Goal: Obtain resource: Download file/media

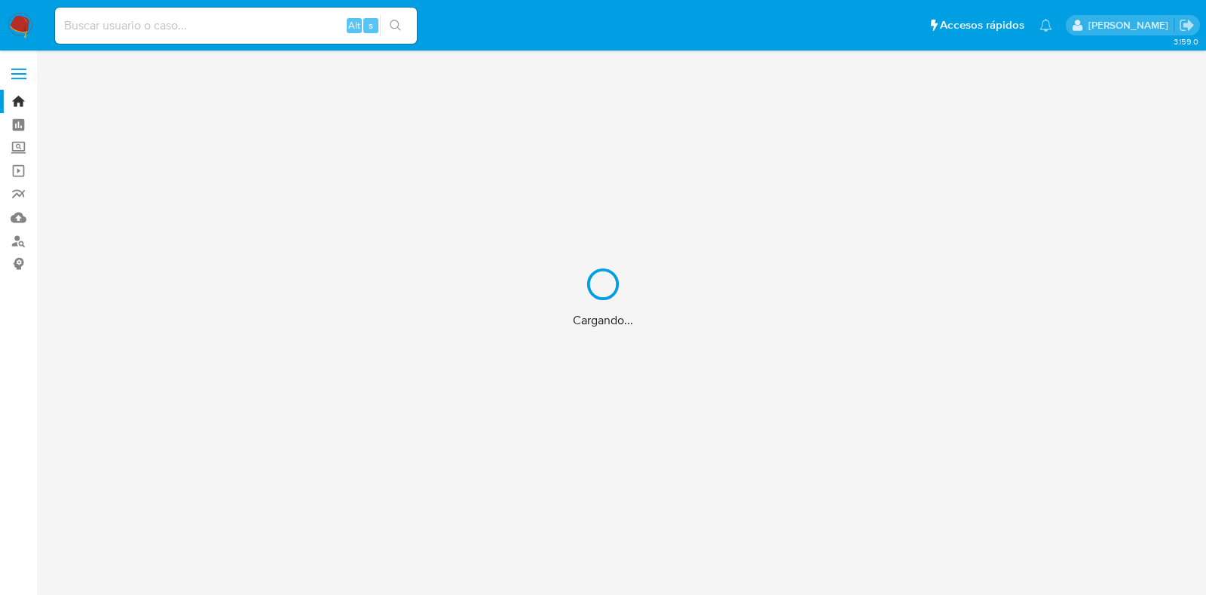
click at [222, 28] on div "Cargando..." at bounding box center [603, 297] width 1206 height 595
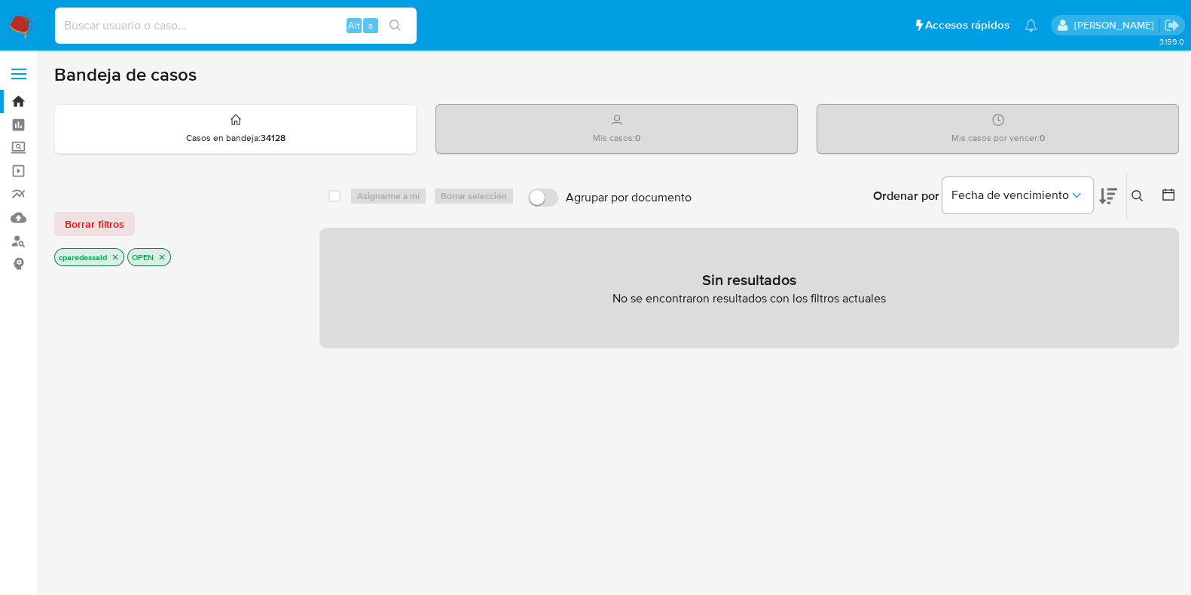
click at [219, 29] on input at bounding box center [236, 26] width 362 height 20
paste input "fefeb42f8eeea86b1058ae4301ff3ec6"
type input "fefeb42f8eeea86b1058ae4301ff3ec6"
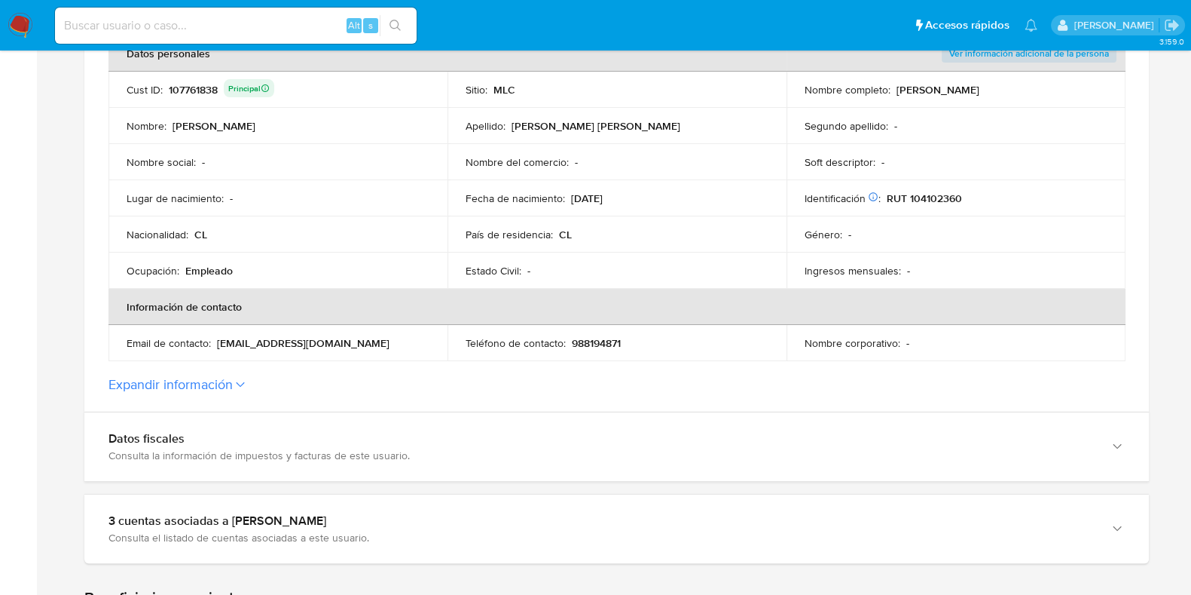
scroll to position [414, 0]
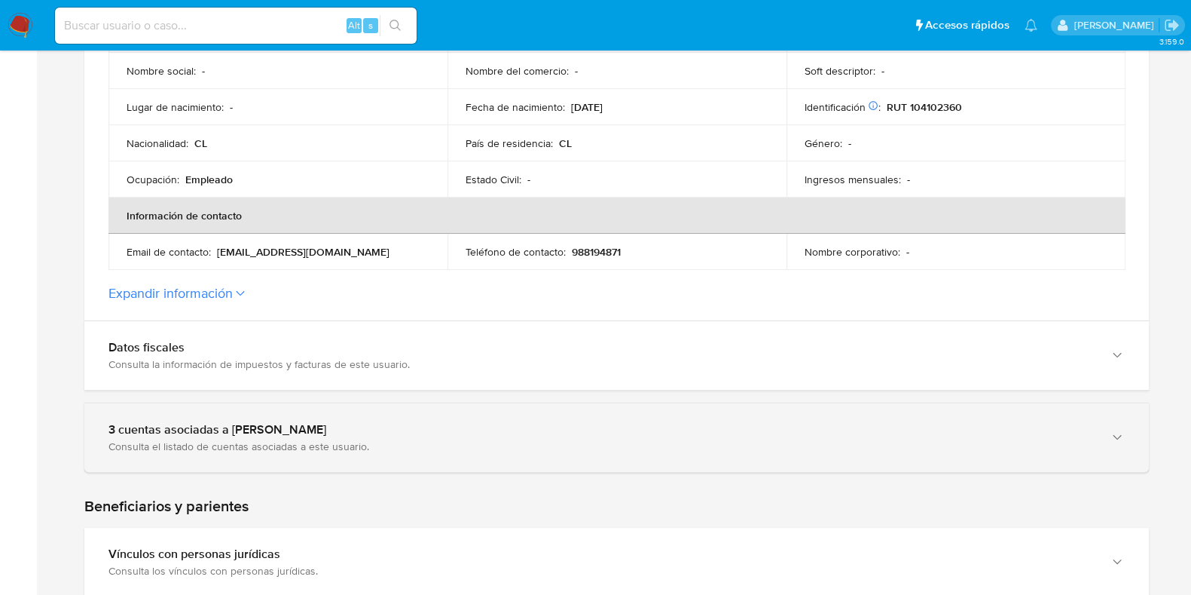
click at [471, 435] on div "3 cuentas asociadas a Rodrigo Andrés Albornoz Pollmann" at bounding box center [602, 429] width 986 height 15
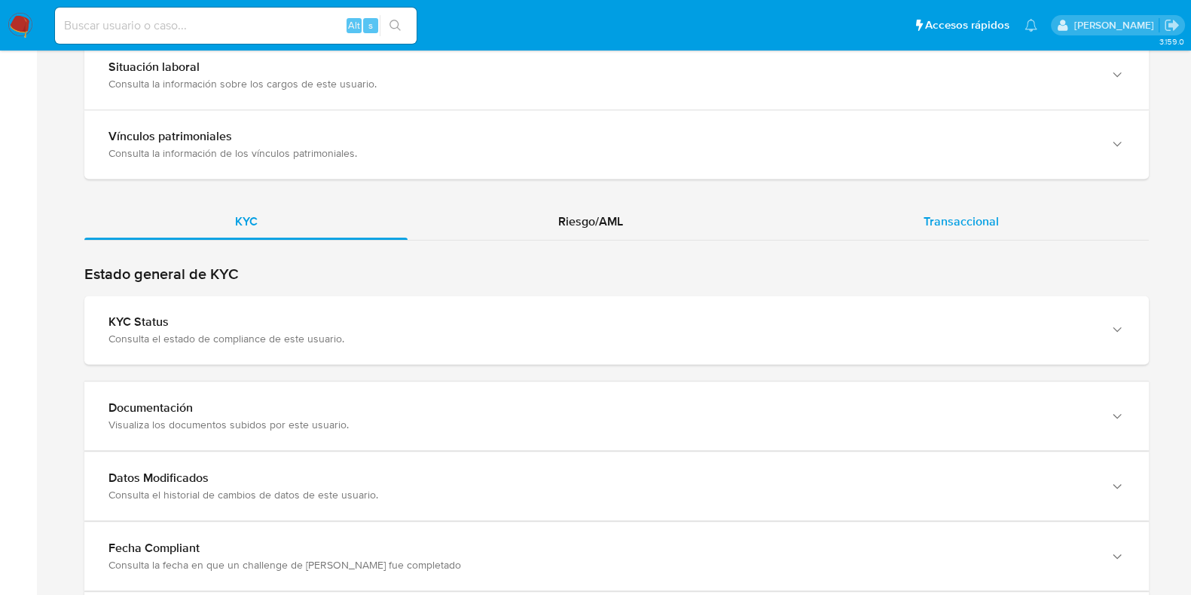
scroll to position [1518, 0]
click at [972, 219] on div "Transaccional" at bounding box center [961, 223] width 376 height 36
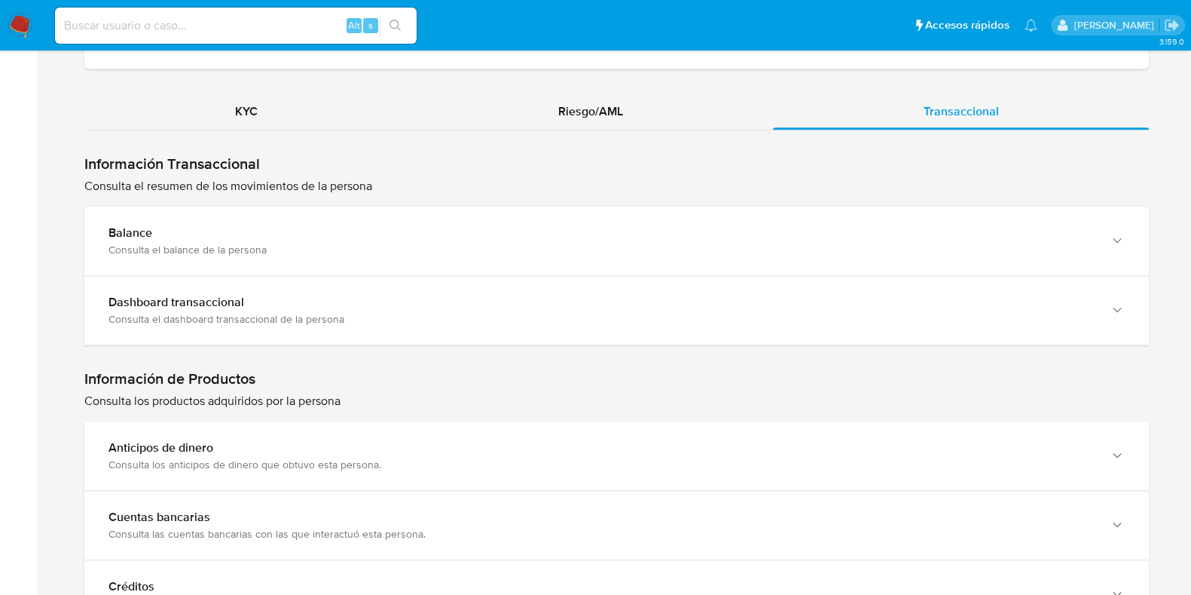
scroll to position [1628, 0]
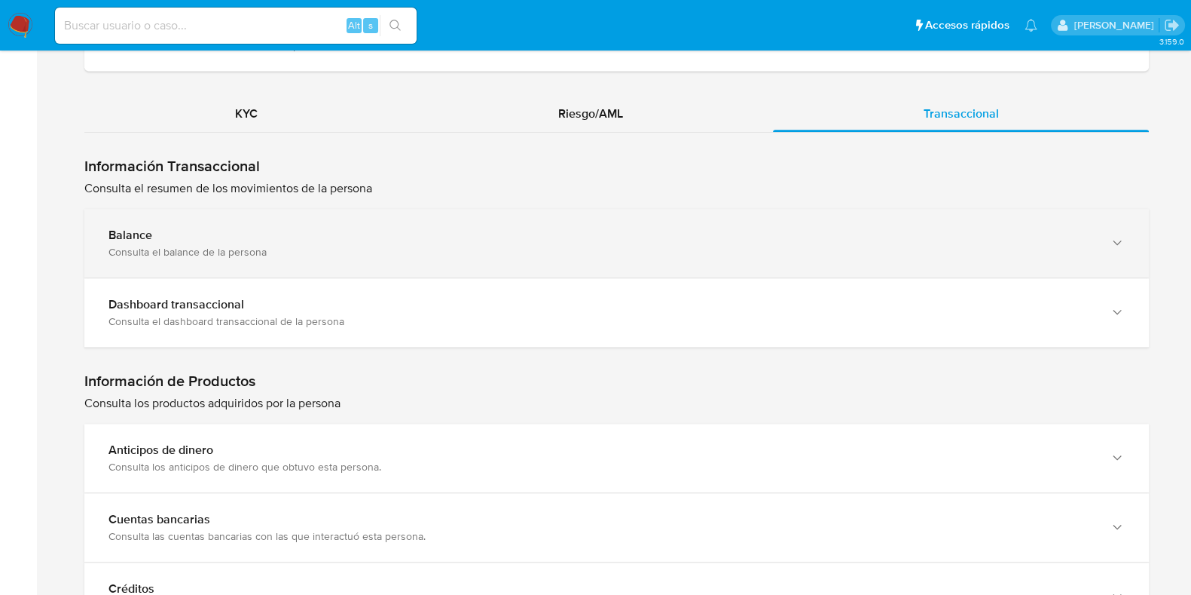
click at [244, 237] on div "Balance" at bounding box center [602, 235] width 986 height 15
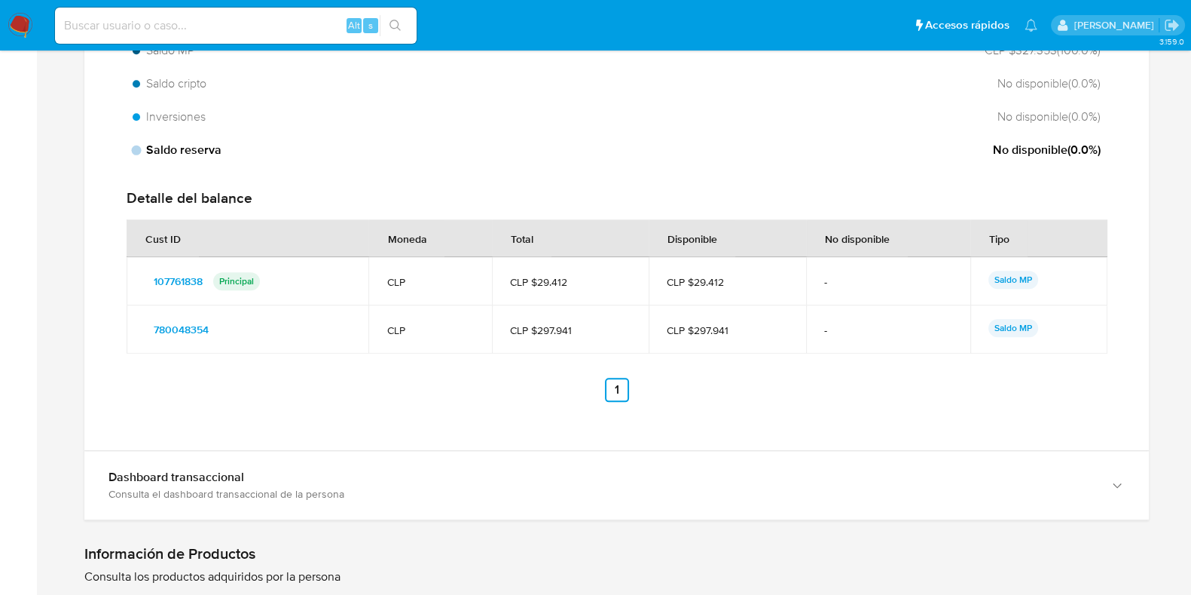
scroll to position [2059, 0]
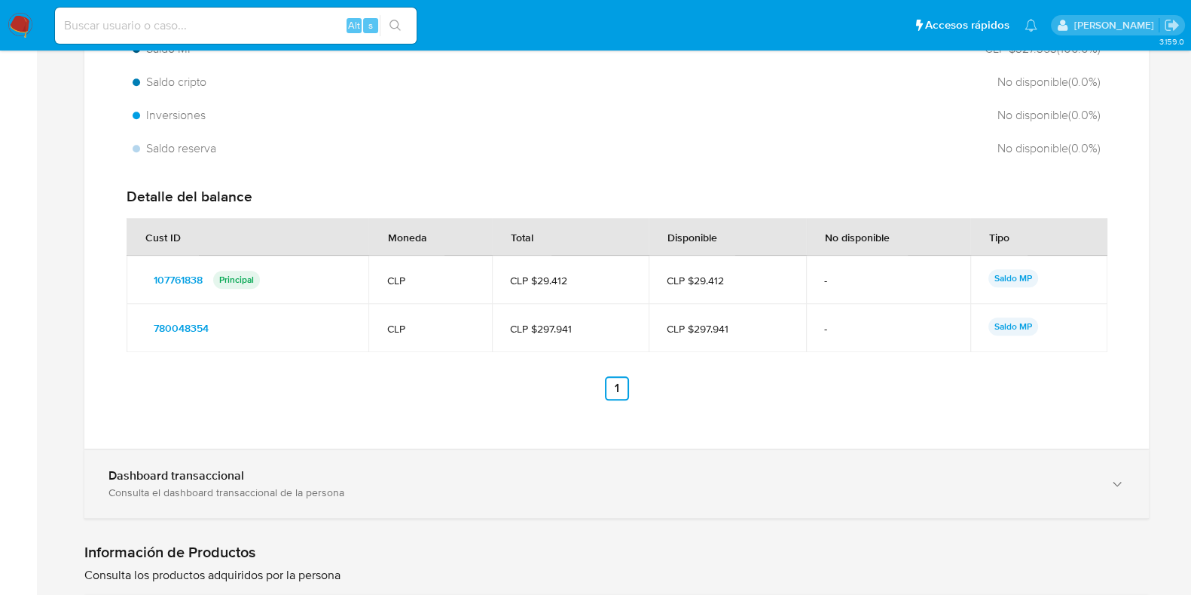
click at [534, 494] on div "Consulta el dashboard transaccional de la persona" at bounding box center [602, 492] width 986 height 14
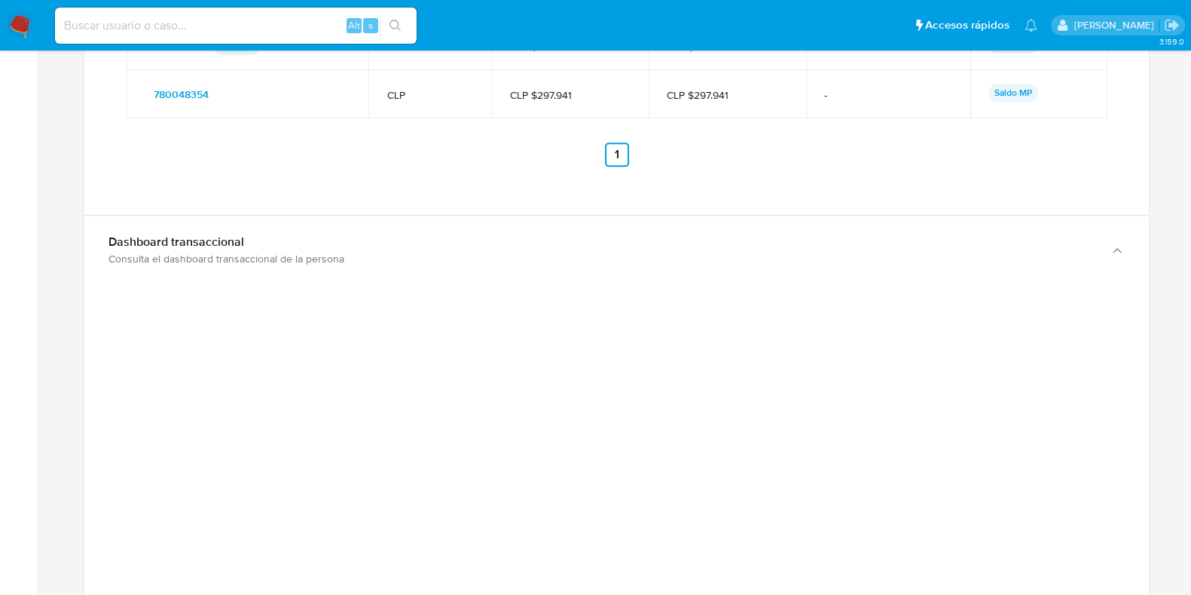
scroll to position [2291, 0]
click at [301, 28] on input at bounding box center [236, 26] width 362 height 20
paste input "50586216bb77f68c5463c6ec42d1addb"
type input "50586216bb77f68c5463c6ec42d1addb"
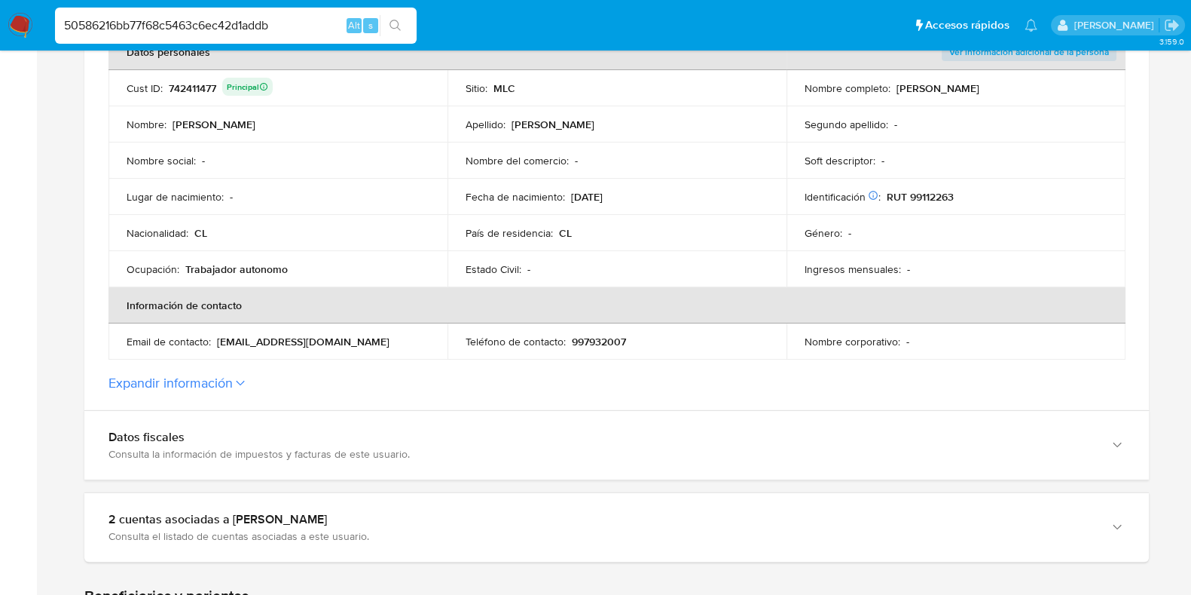
scroll to position [440, 0]
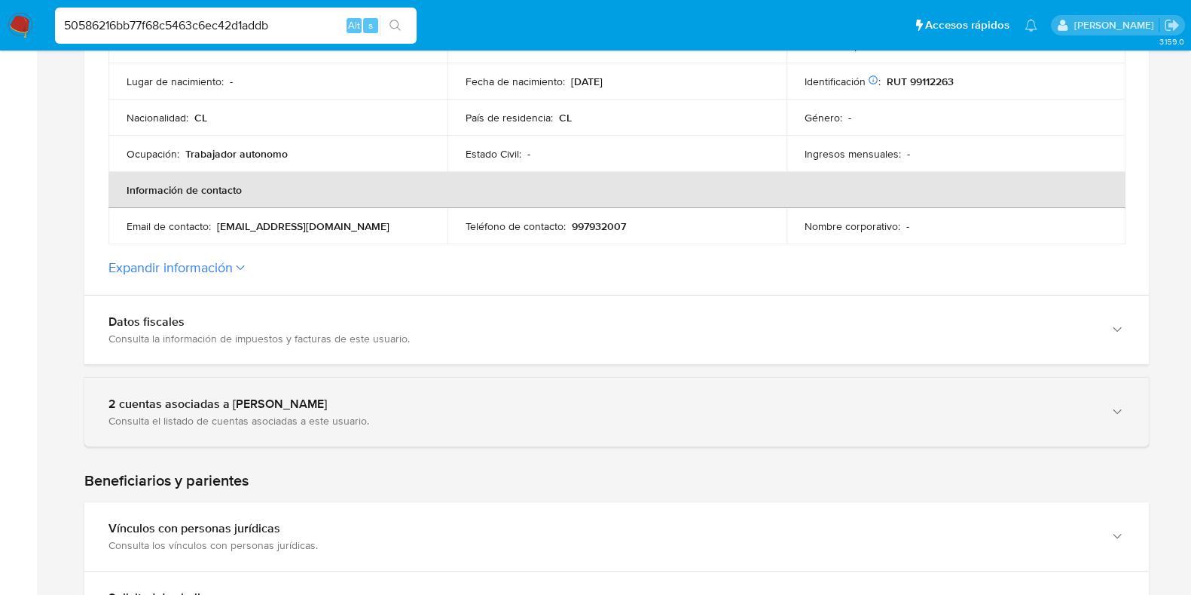
click at [483, 399] on div "2 cuentas asociadas a Pablo Andrés Sepúlveda Rodríguez" at bounding box center [602, 403] width 986 height 15
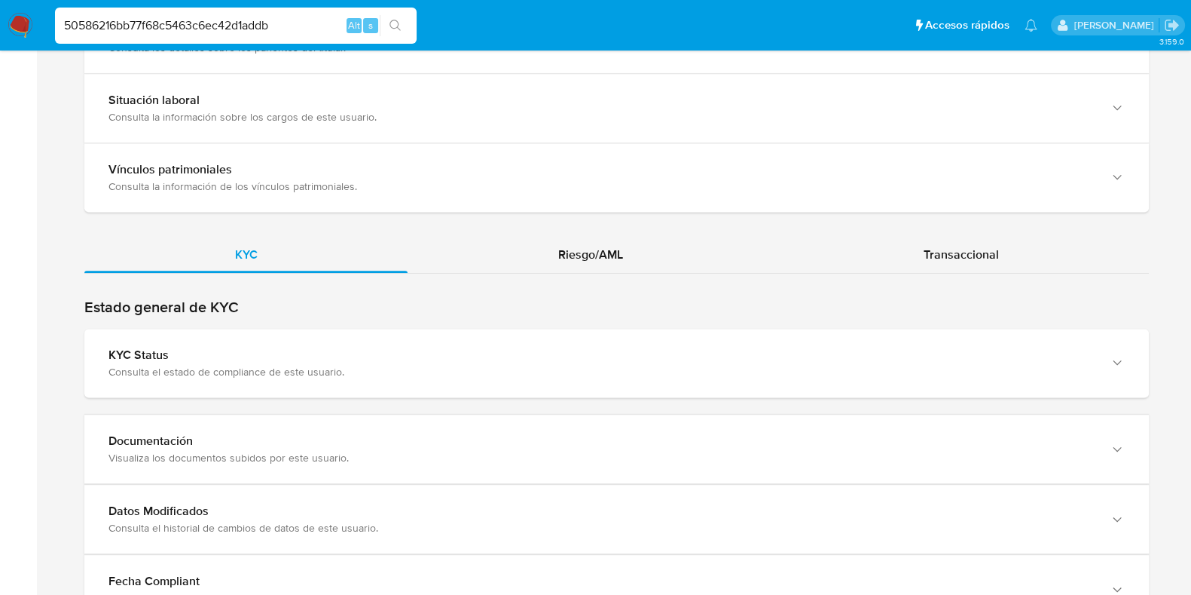
scroll to position [1454, 0]
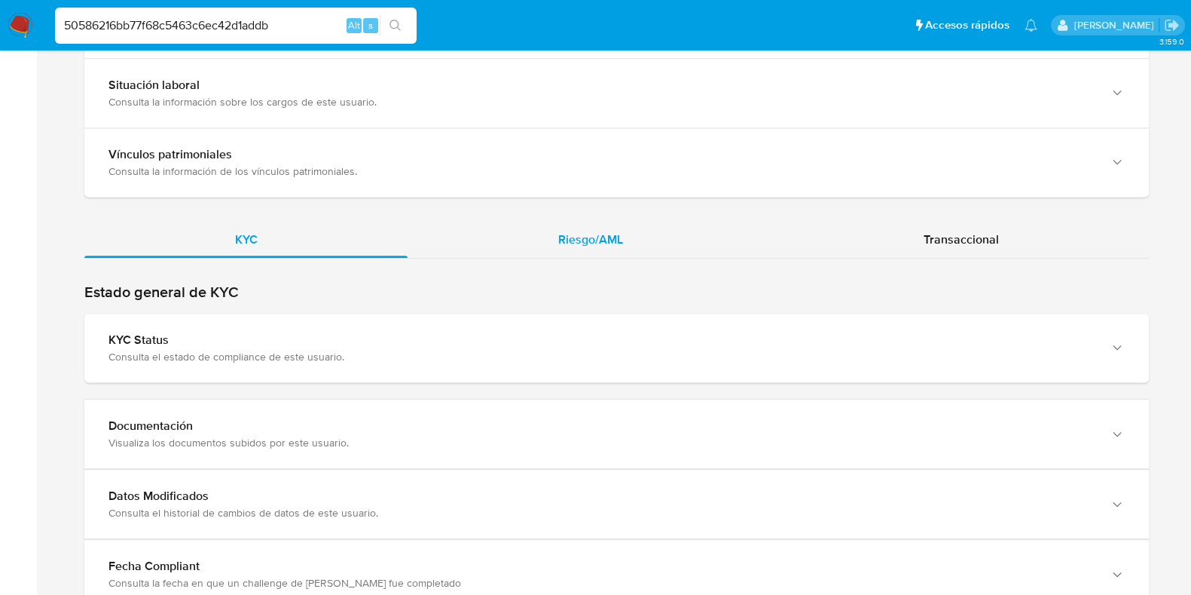
click at [596, 248] on span "Riesgo/AML" at bounding box center [590, 239] width 65 height 17
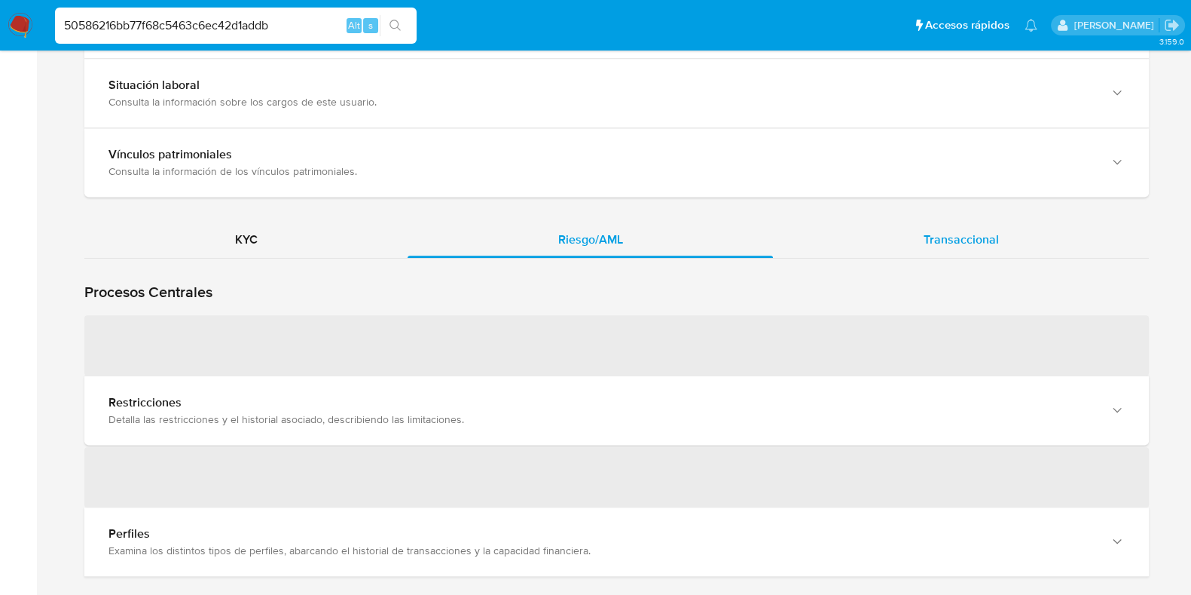
click at [868, 244] on div "Transaccional" at bounding box center [961, 240] width 376 height 36
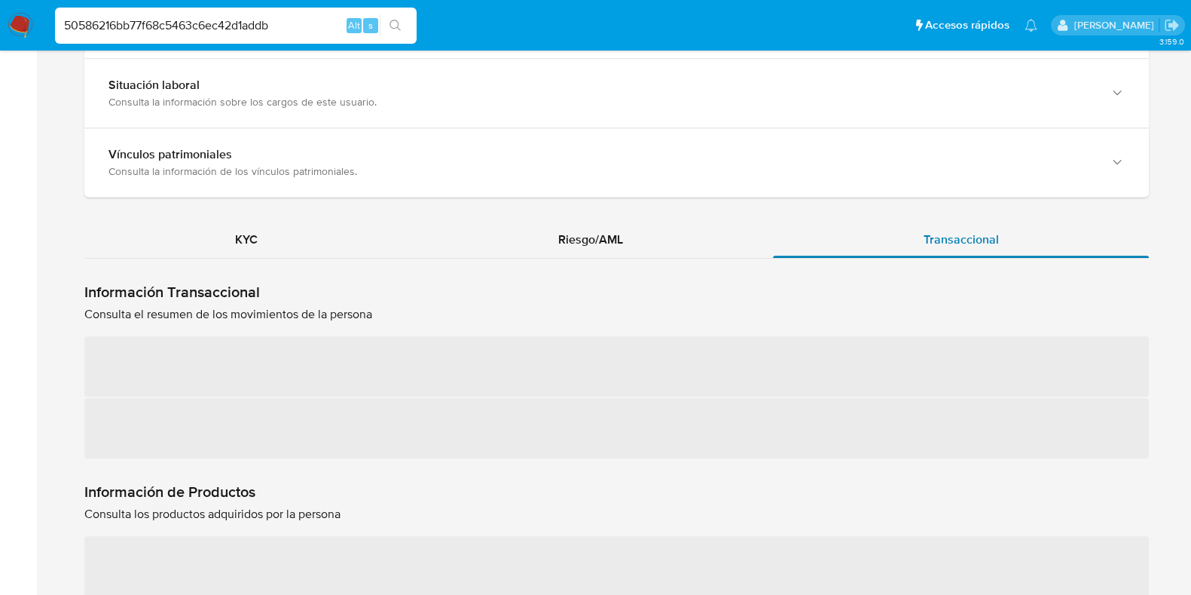
click at [868, 244] on div "Transaccional" at bounding box center [961, 240] width 376 height 36
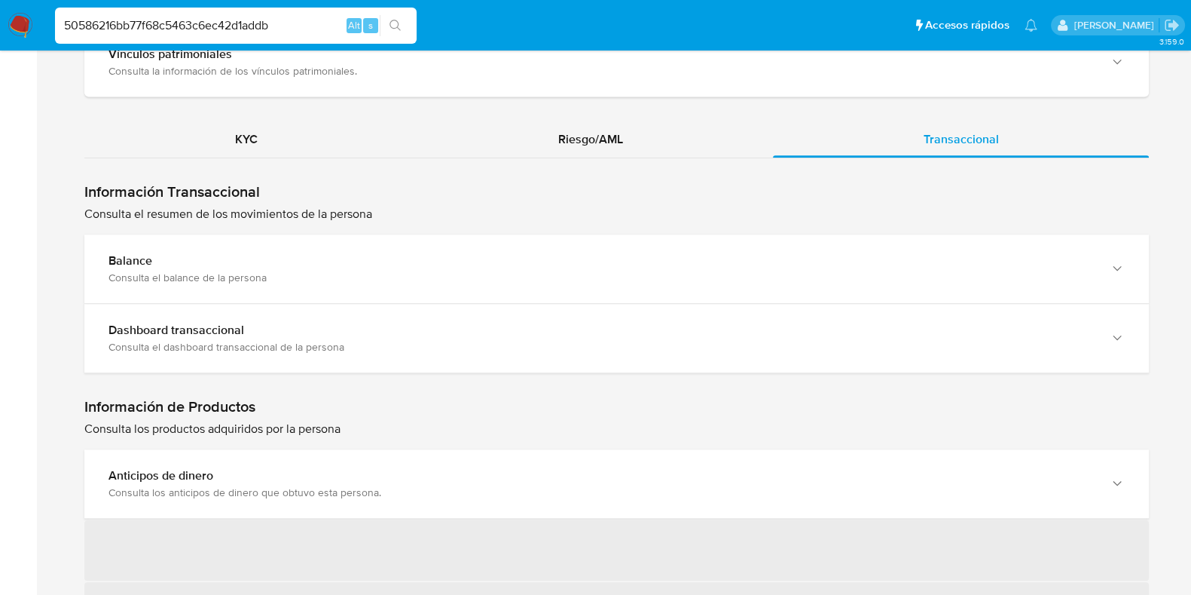
scroll to position [1560, 0]
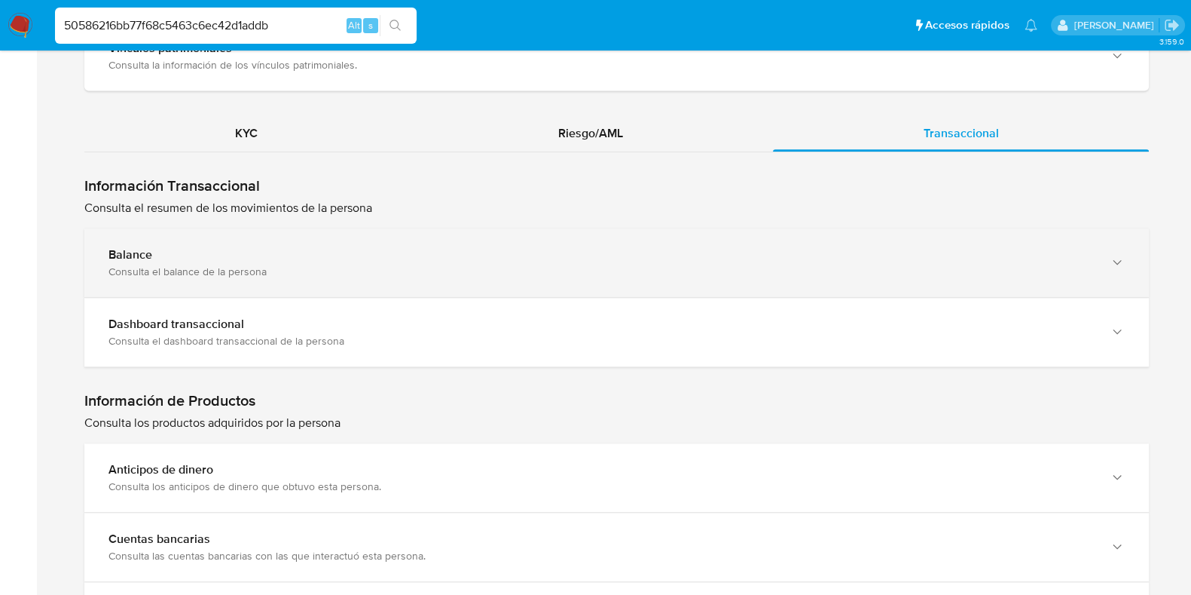
click at [188, 276] on div "Consulta el balance de la persona" at bounding box center [602, 271] width 986 height 14
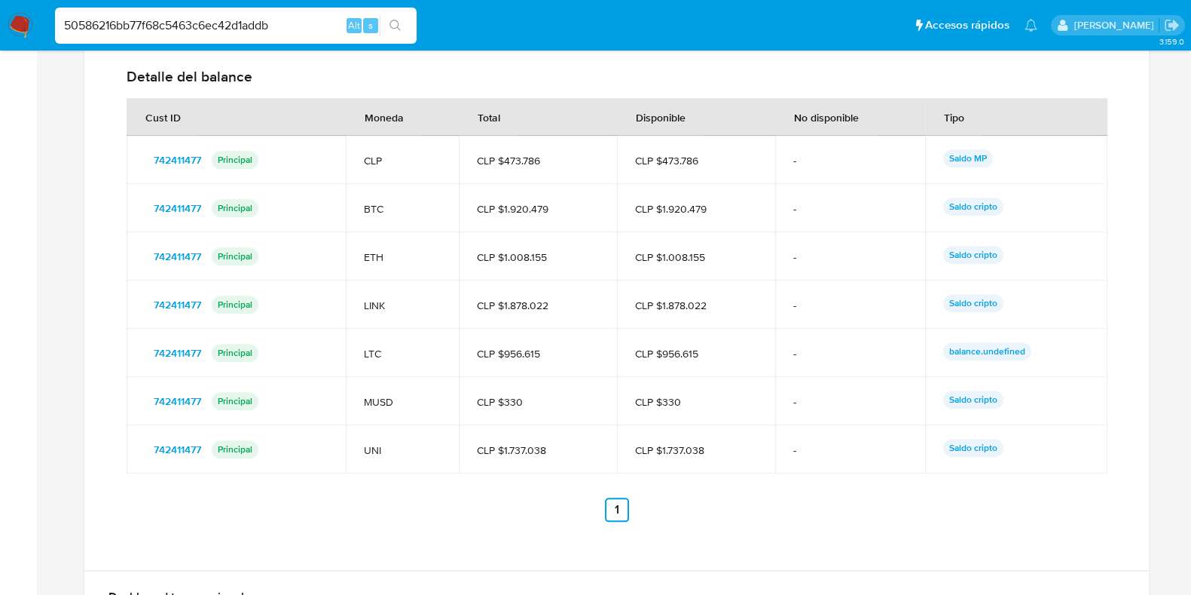
scroll to position [2129, 0]
click at [675, 308] on span "CLP $1.878.022" at bounding box center [696, 306] width 122 height 14
click at [682, 212] on span "CLP $1.920.479" at bounding box center [696, 210] width 122 height 14
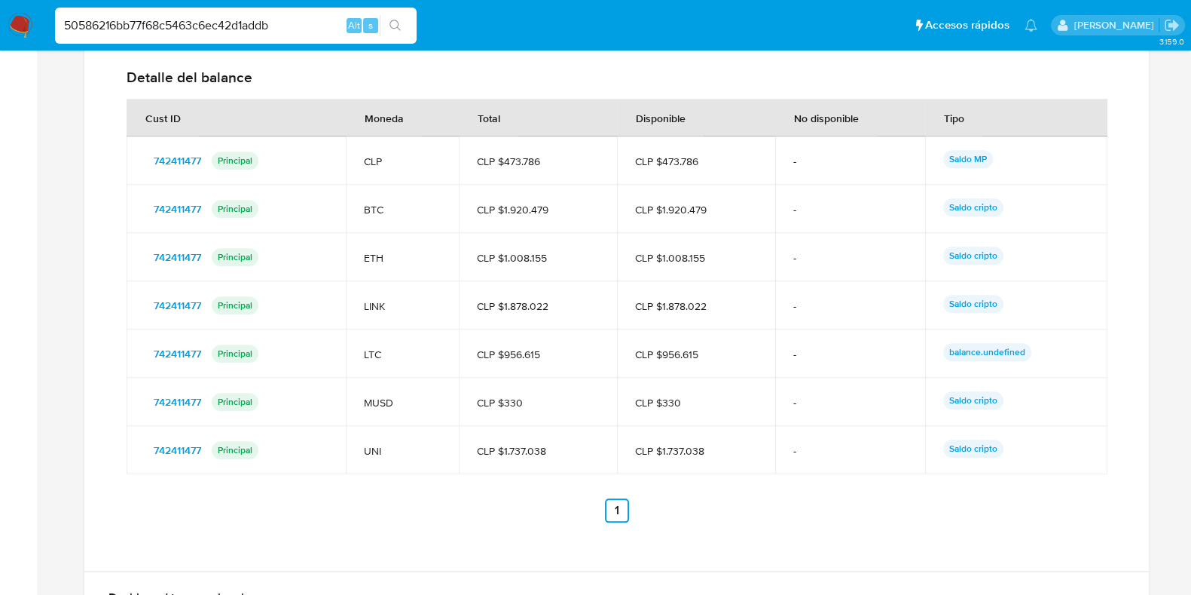
click at [692, 261] on span "CLP $1.008.155" at bounding box center [696, 258] width 122 height 14
click at [689, 261] on span "CLP $1.008.155" at bounding box center [696, 258] width 122 height 14
click at [686, 309] on span "CLP $1.878.022" at bounding box center [696, 306] width 122 height 14
click at [682, 450] on span "CLP $1.737.038" at bounding box center [696, 451] width 122 height 14
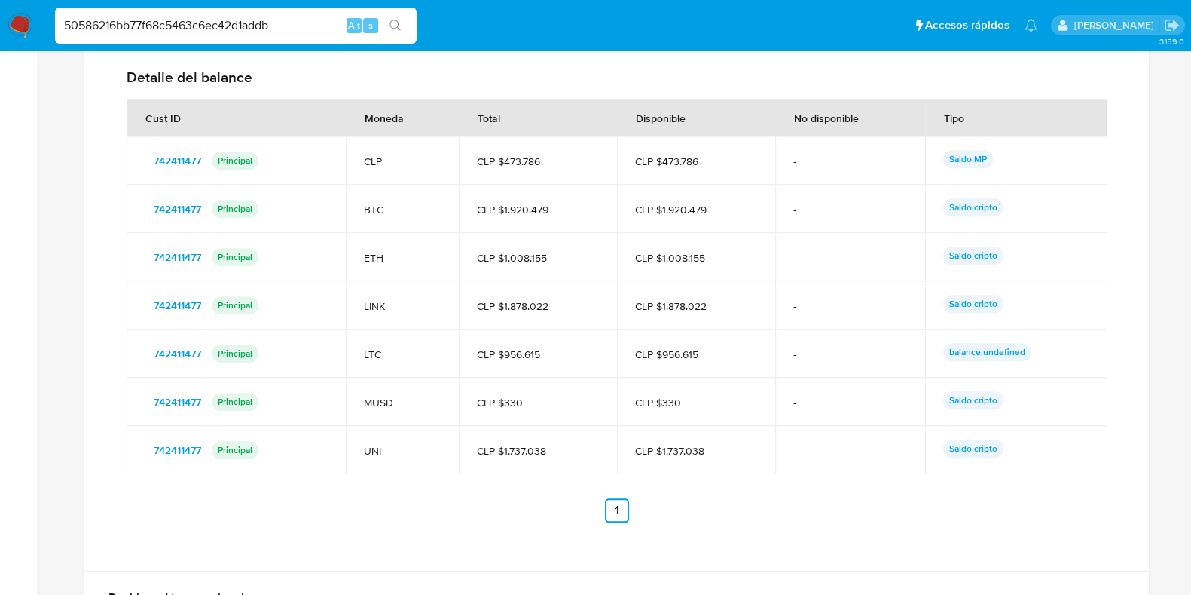
click at [682, 450] on span "CLP $1.737.038" at bounding box center [696, 451] width 122 height 14
click at [705, 426] on td "CLP $330" at bounding box center [696, 402] width 158 height 48
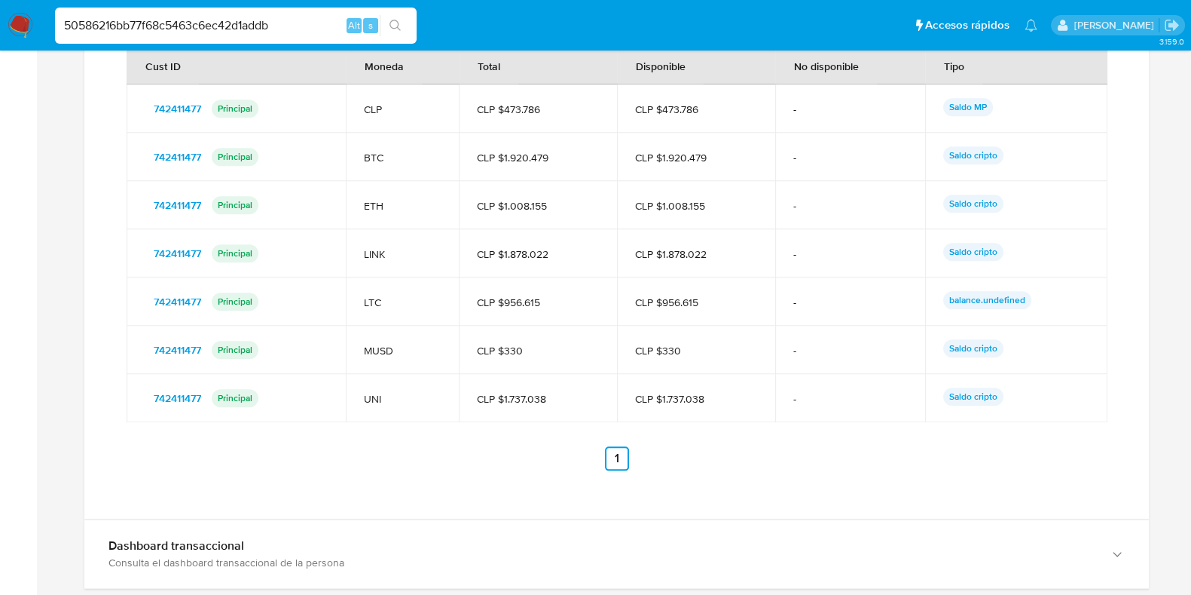
scroll to position [2224, 0]
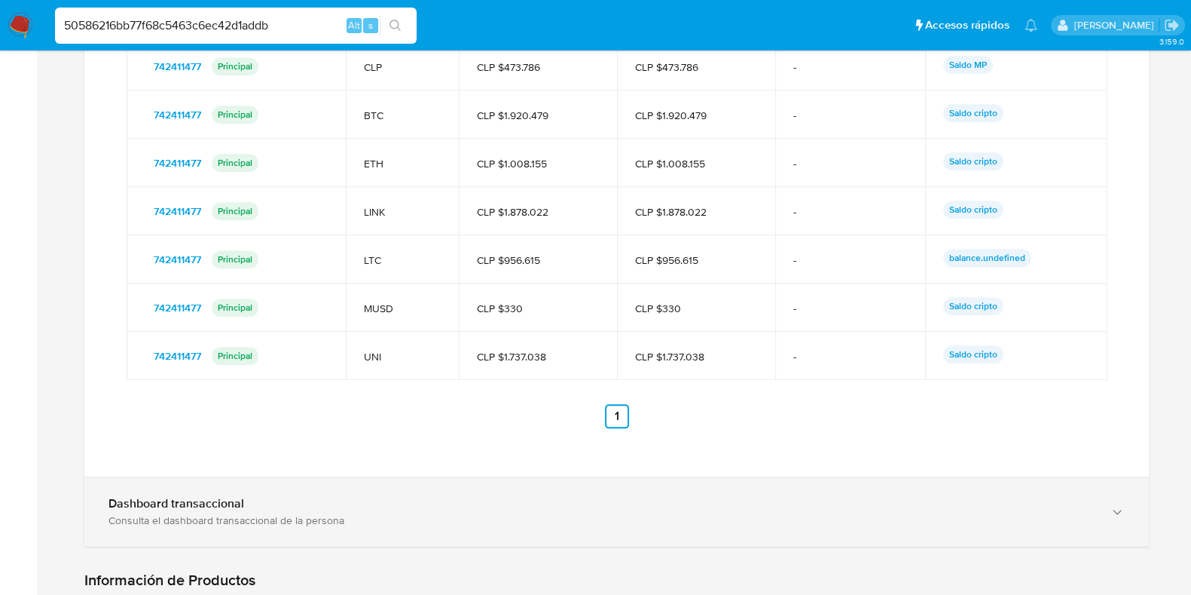
click at [445, 511] on div "Dashboard transaccional" at bounding box center [602, 503] width 986 height 15
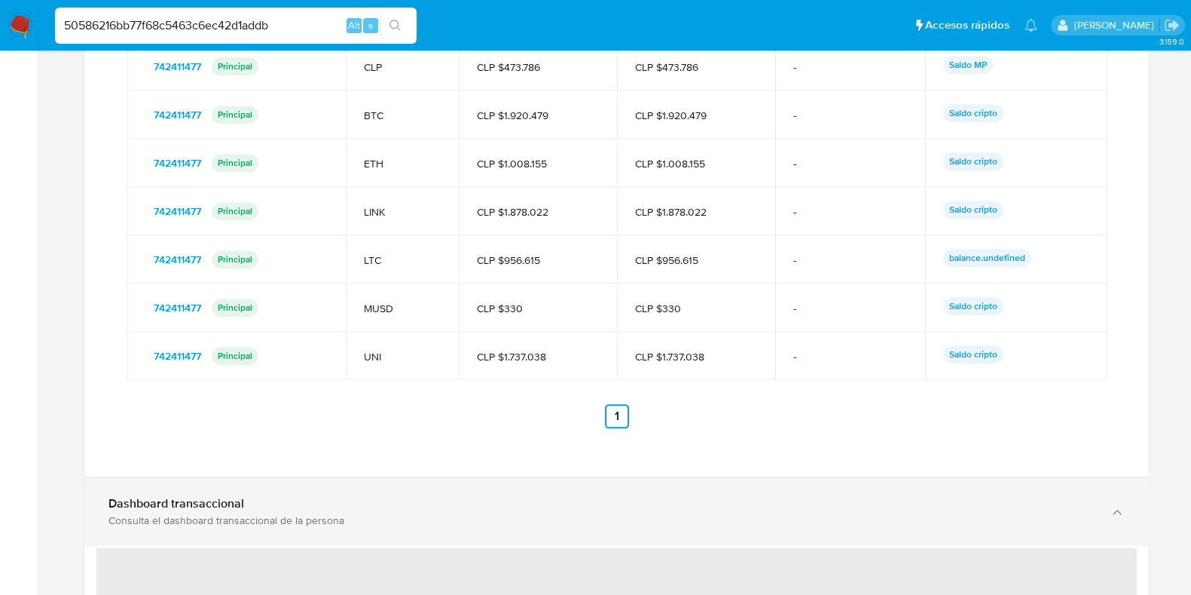
click at [448, 510] on div "Dashboard transaccional" at bounding box center [602, 503] width 986 height 15
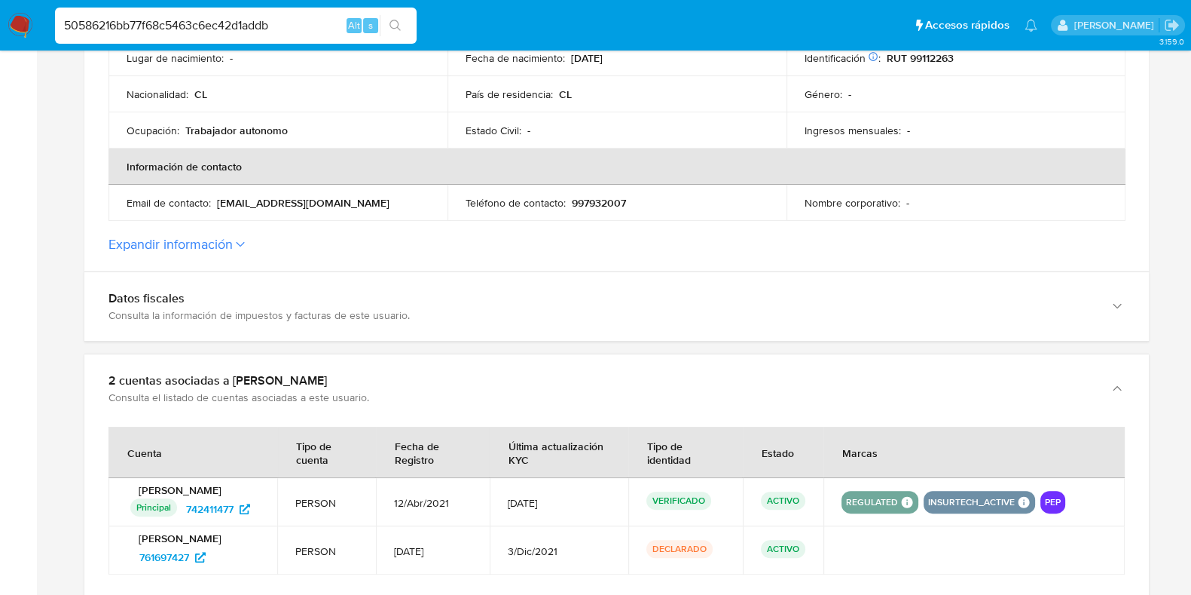
scroll to position [434, 0]
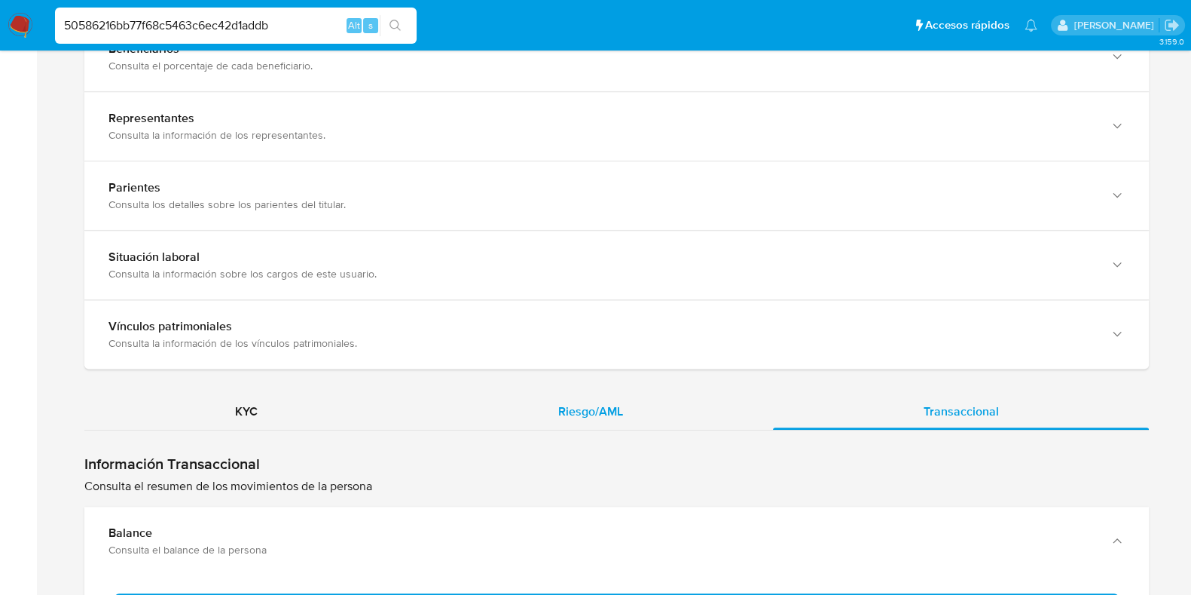
click at [564, 401] on div "Riesgo/AML" at bounding box center [590, 411] width 365 height 36
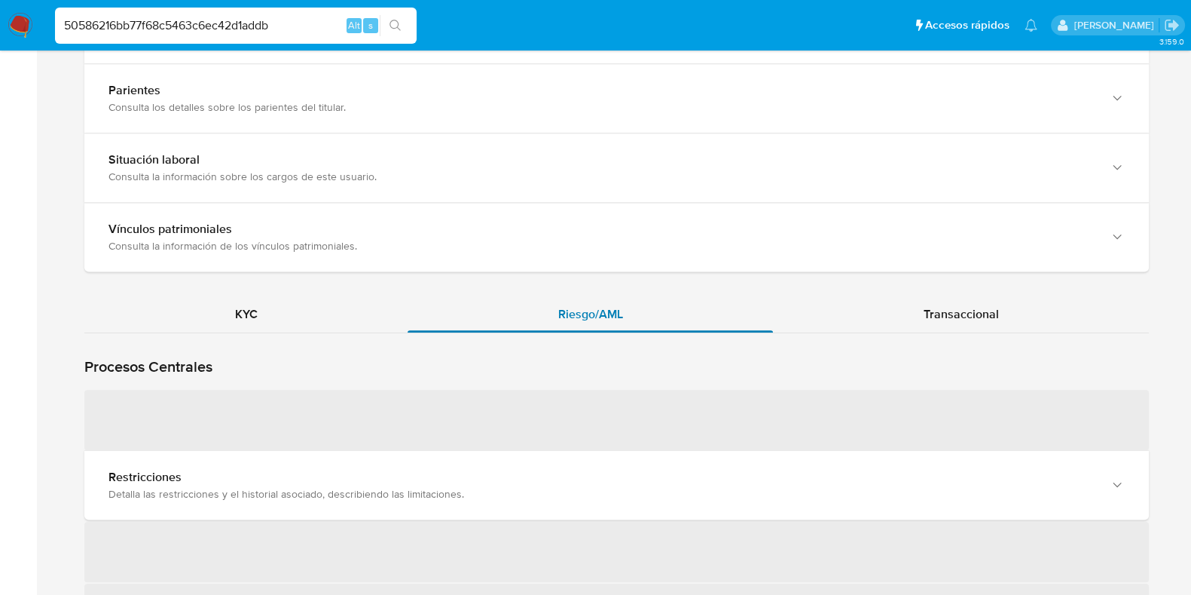
scroll to position [1564, 0]
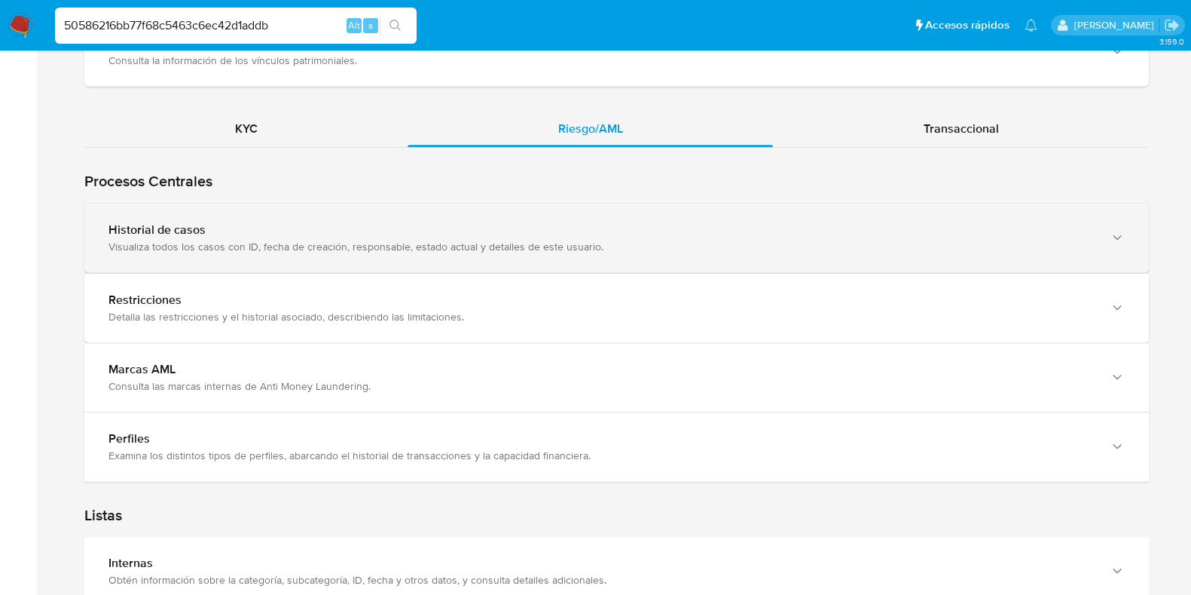
click at [290, 223] on div "Historial de casos Visualiza todos los casos con ID, fecha de creación, respons…" at bounding box center [616, 237] width 1065 height 69
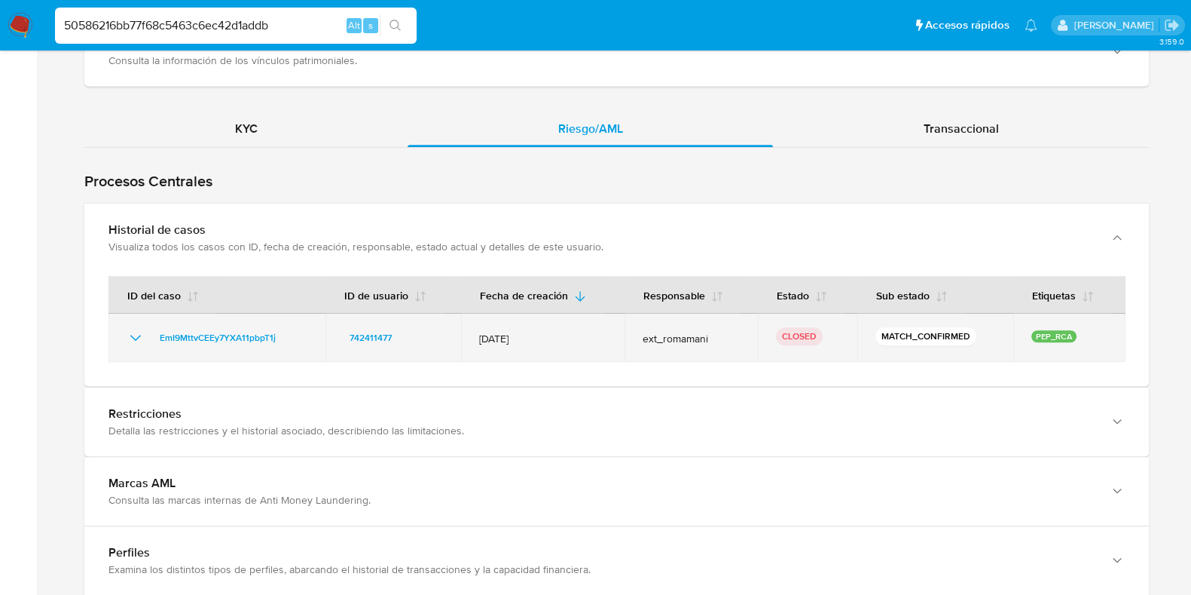
click at [124, 337] on td "EmI9MttvCEEy7YXA11pbpT1j" at bounding box center [217, 337] width 217 height 48
click at [129, 337] on icon "Mostrar/Ocultar" at bounding box center [136, 338] width 18 height 18
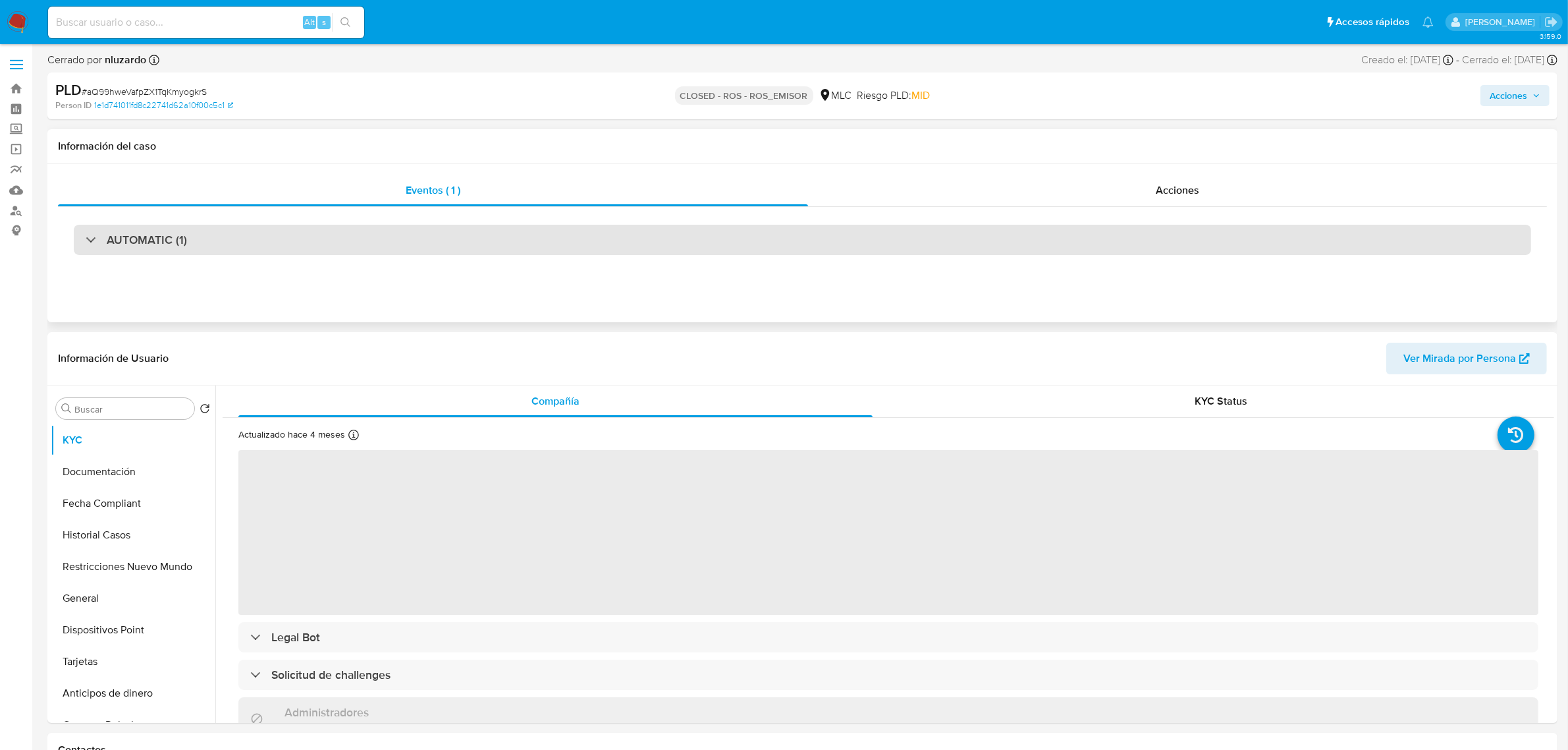
click at [253, 231] on div "AUTOMATIC (1)" at bounding box center [802, 240] width 1458 height 31
select select "10"
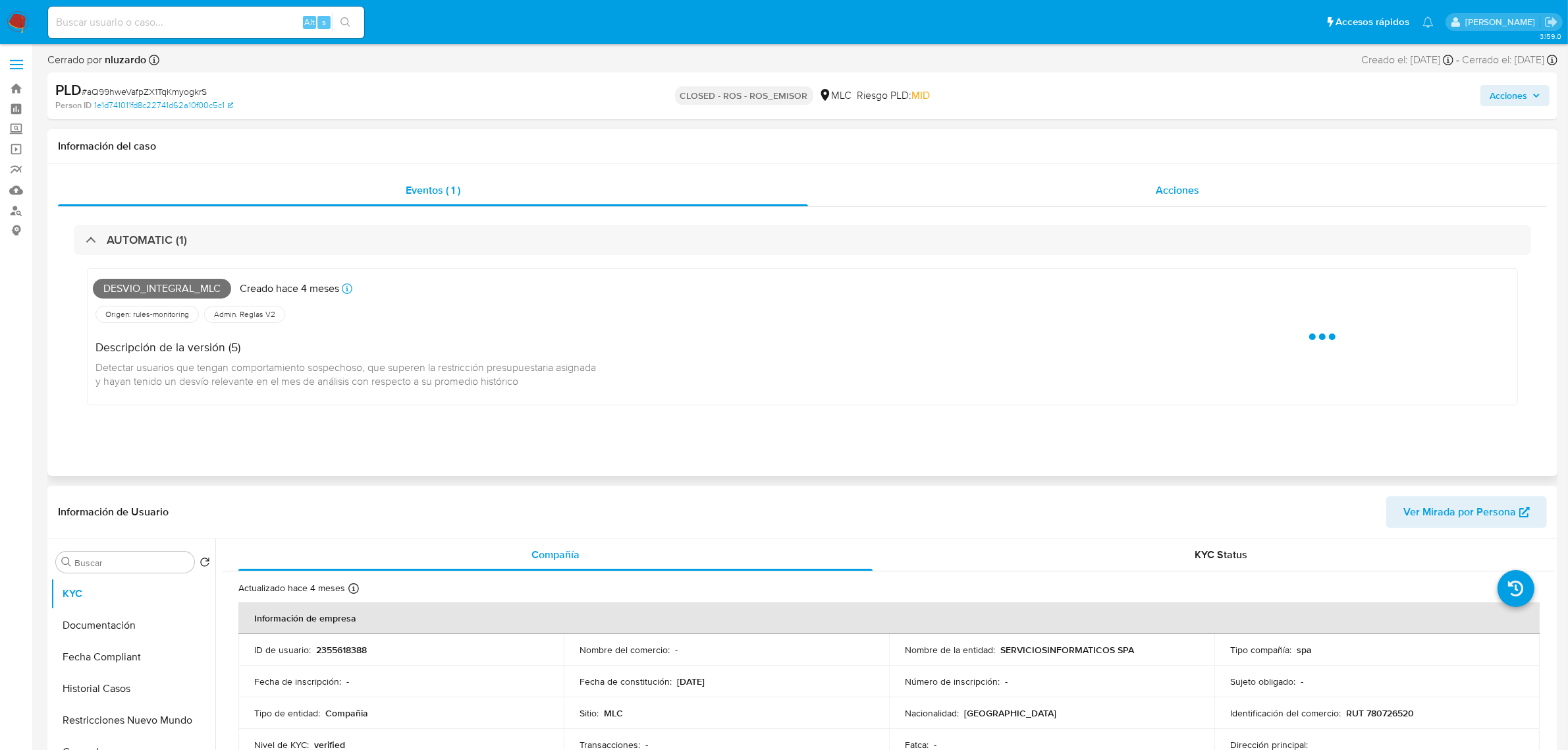
click at [1248, 195] on div "Acciones" at bounding box center [1177, 191] width 739 height 31
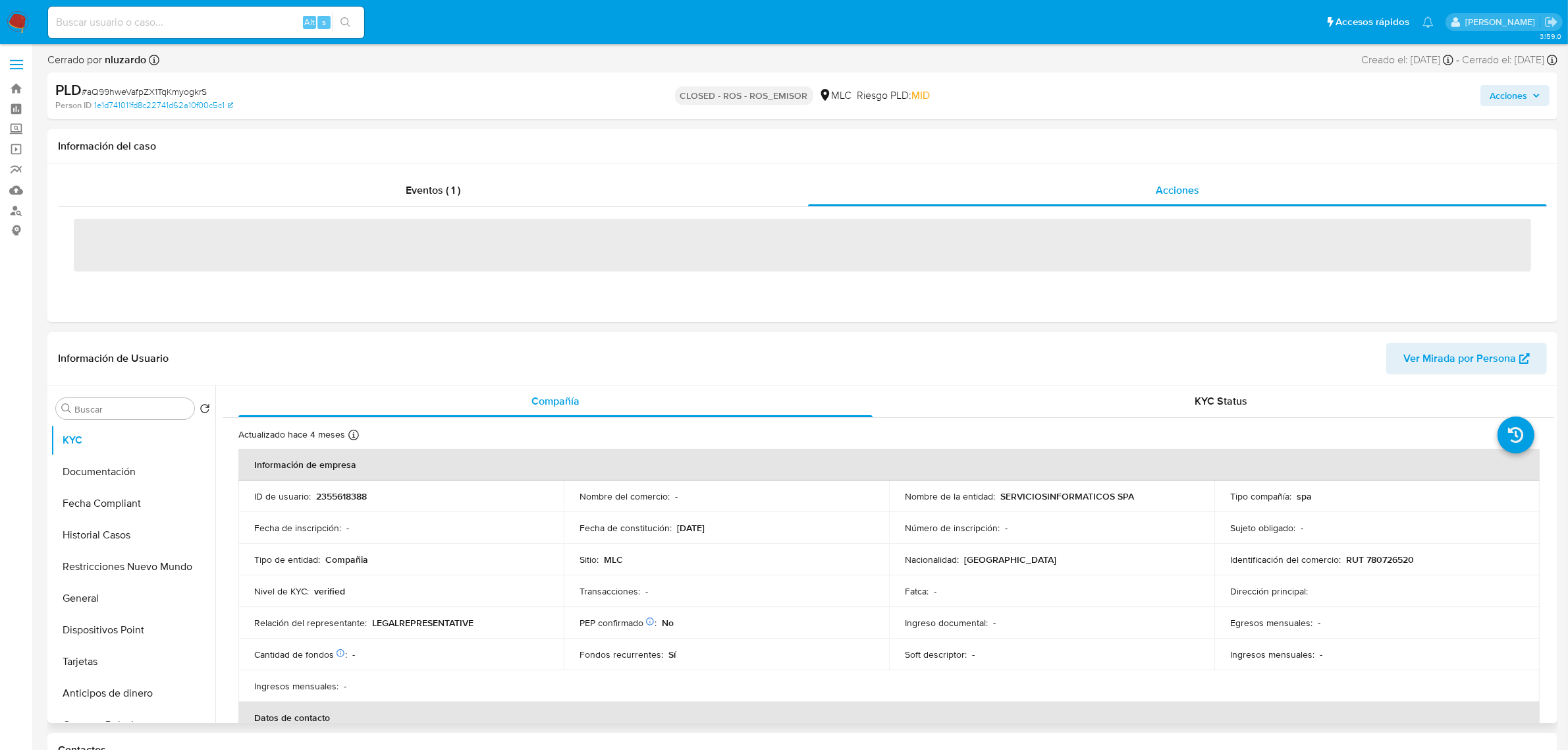
click at [337, 491] on p "2355618388" at bounding box center [342, 497] width 51 height 12
copy p "2355618388"
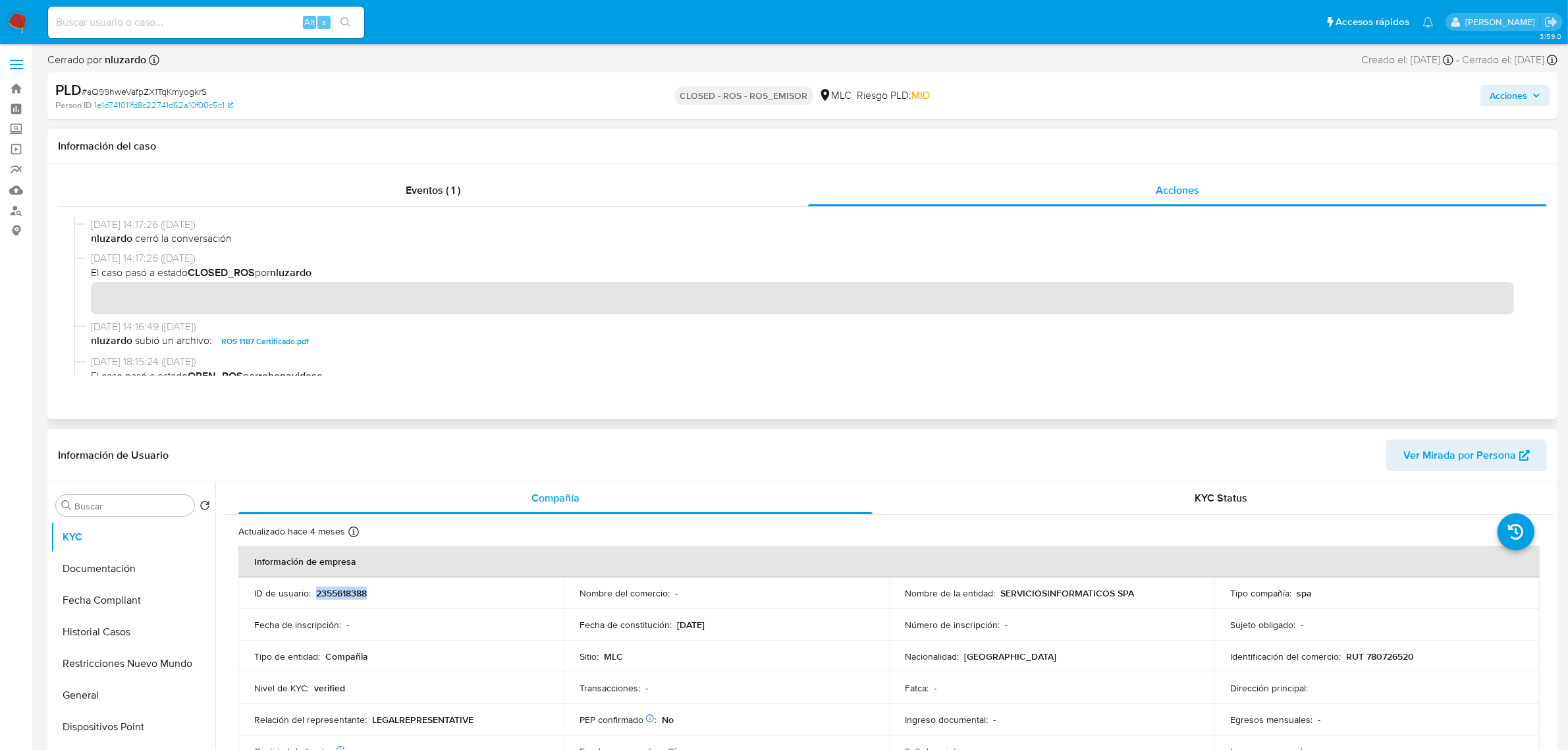
click at [1429, 467] on span "Ver Mirada por Persona" at bounding box center [1460, 455] width 113 height 31
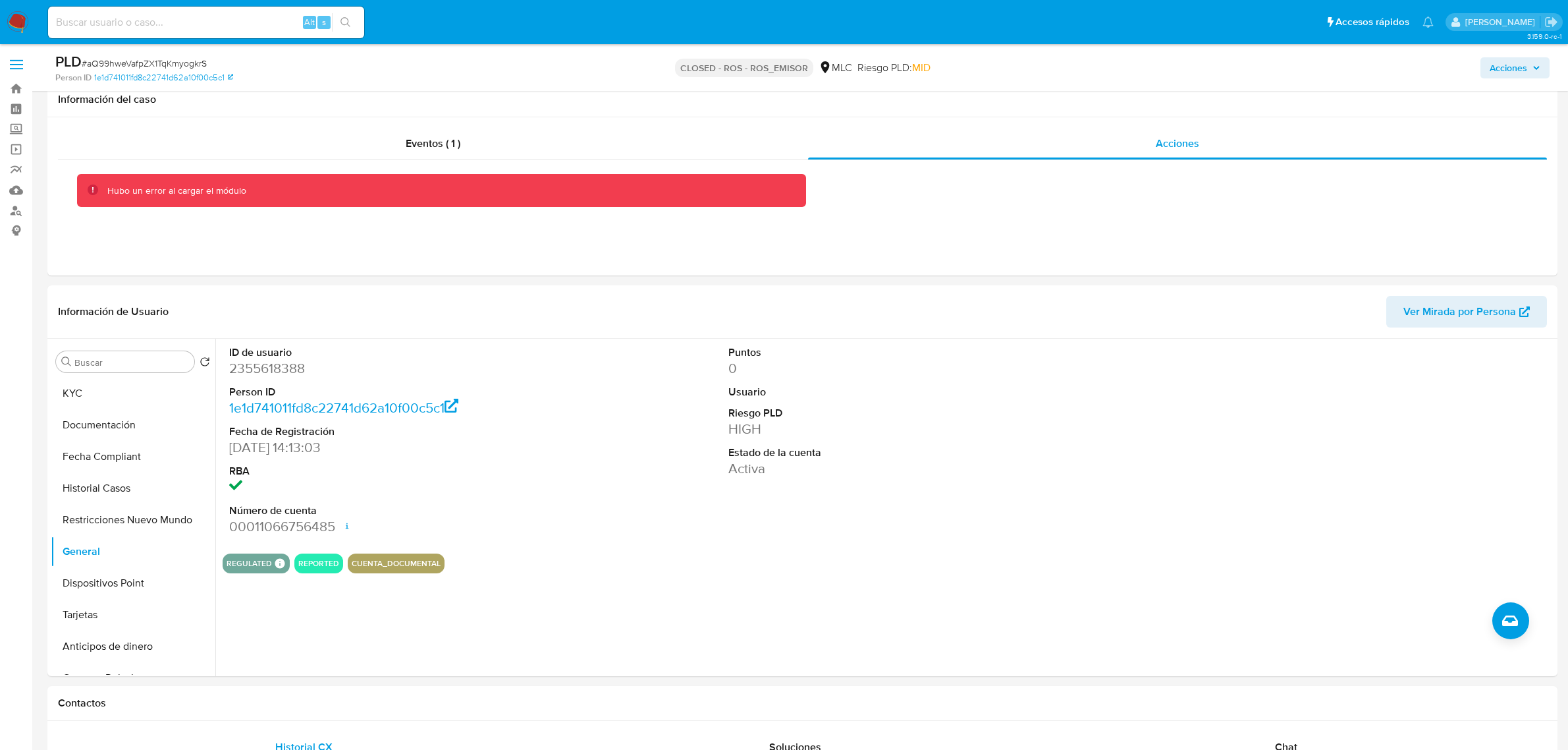
select select "10"
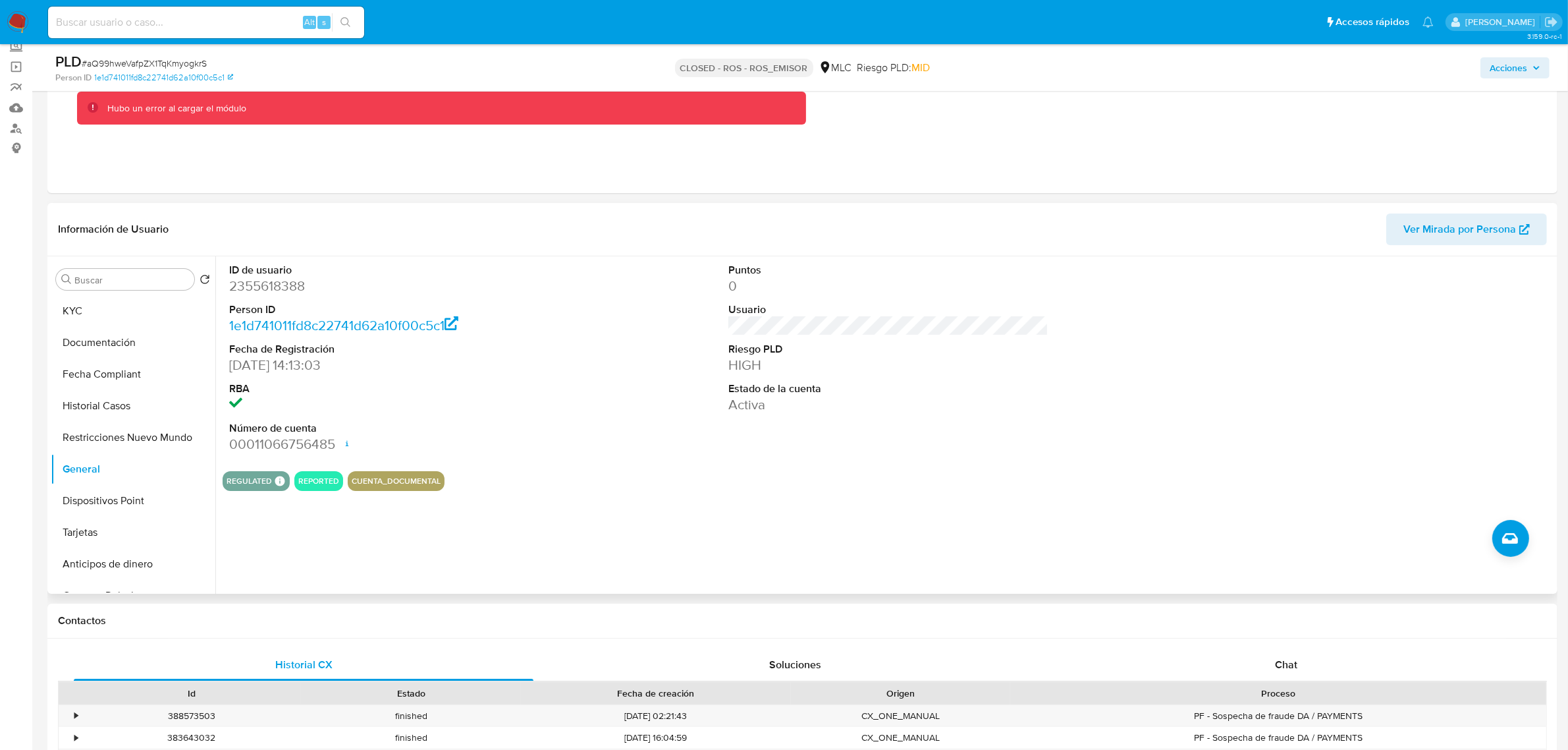
click at [493, 385] on dt "RBA" at bounding box center [389, 388] width 320 height 15
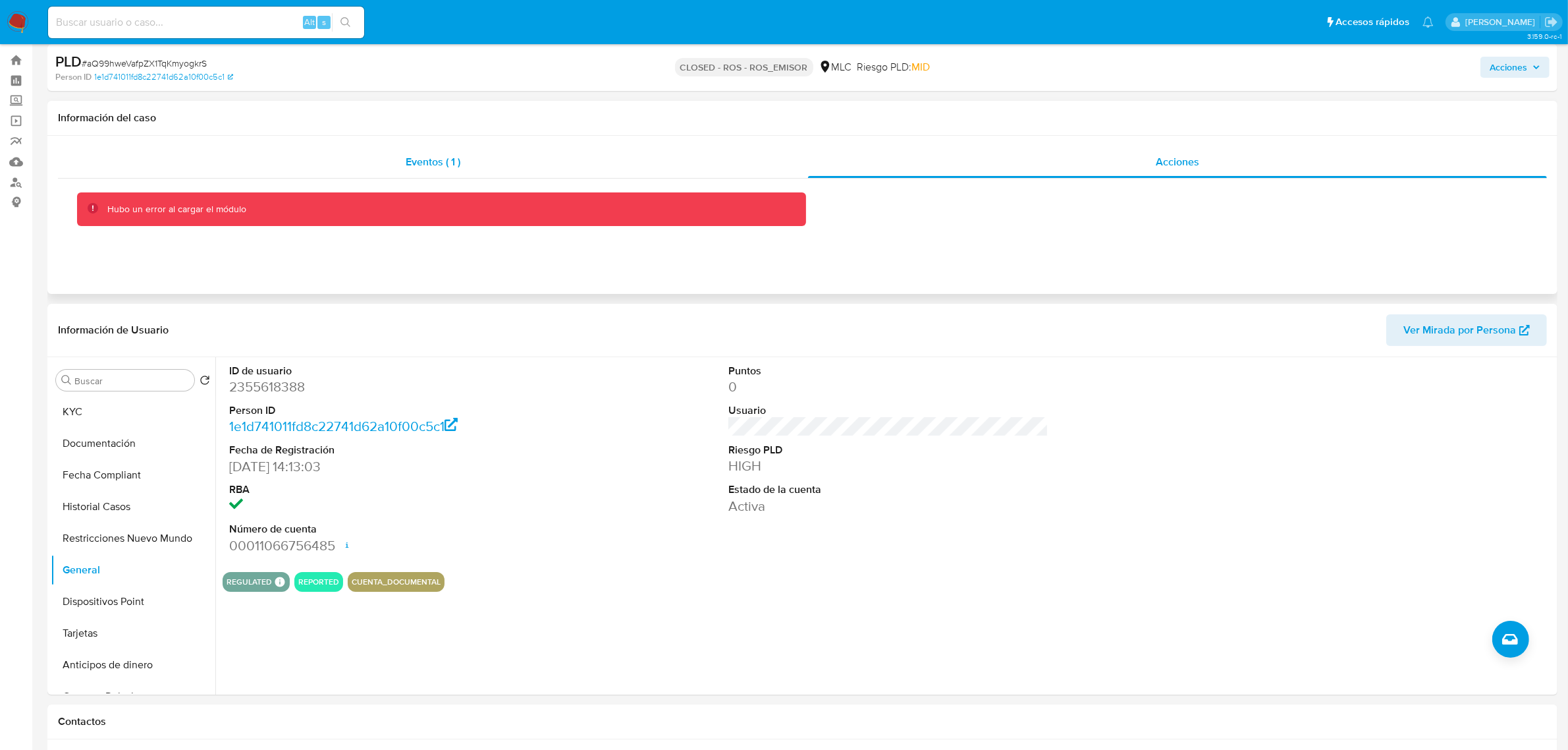
scroll to position [0, 0]
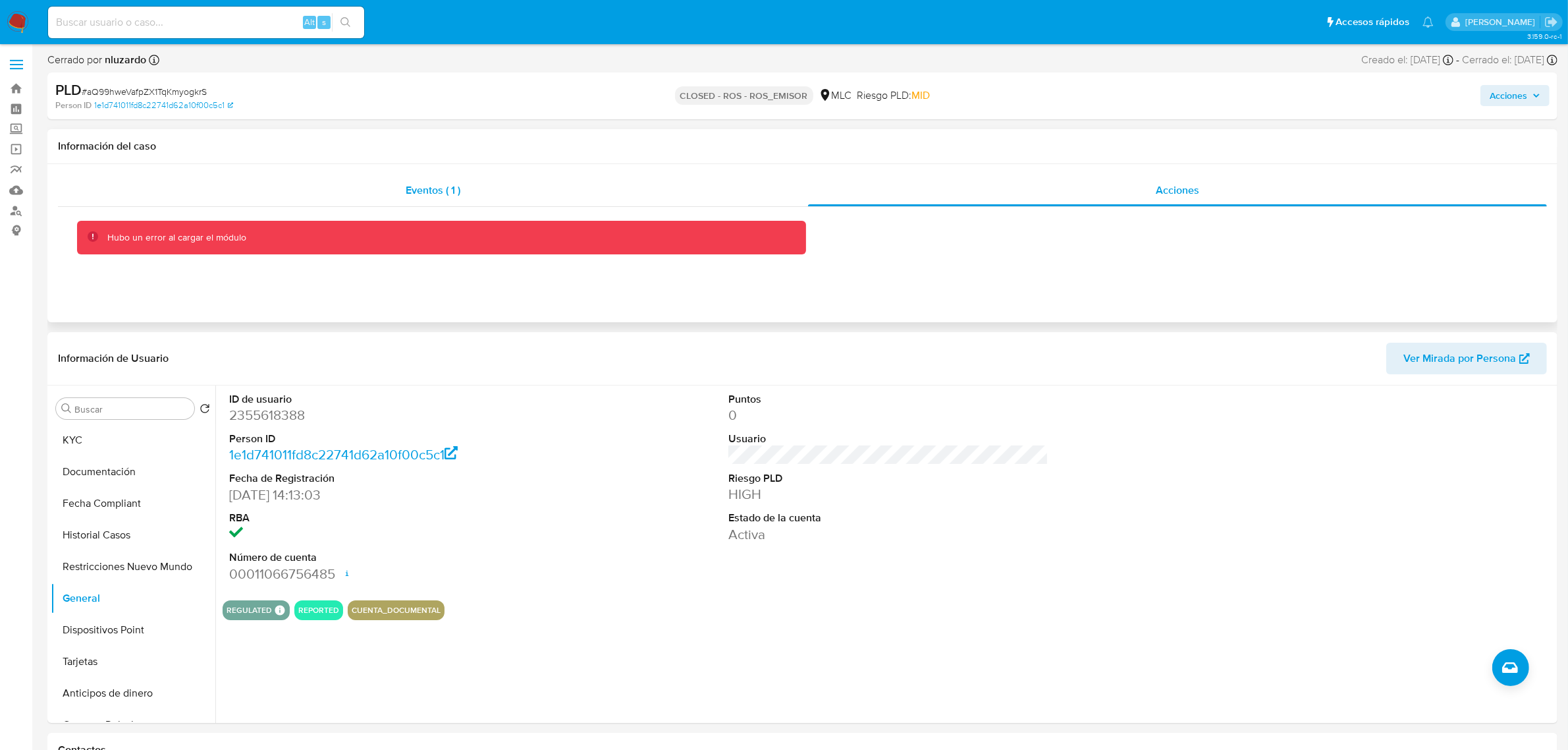
click at [629, 184] on div "Eventos ( 1 )" at bounding box center [433, 191] width 750 height 31
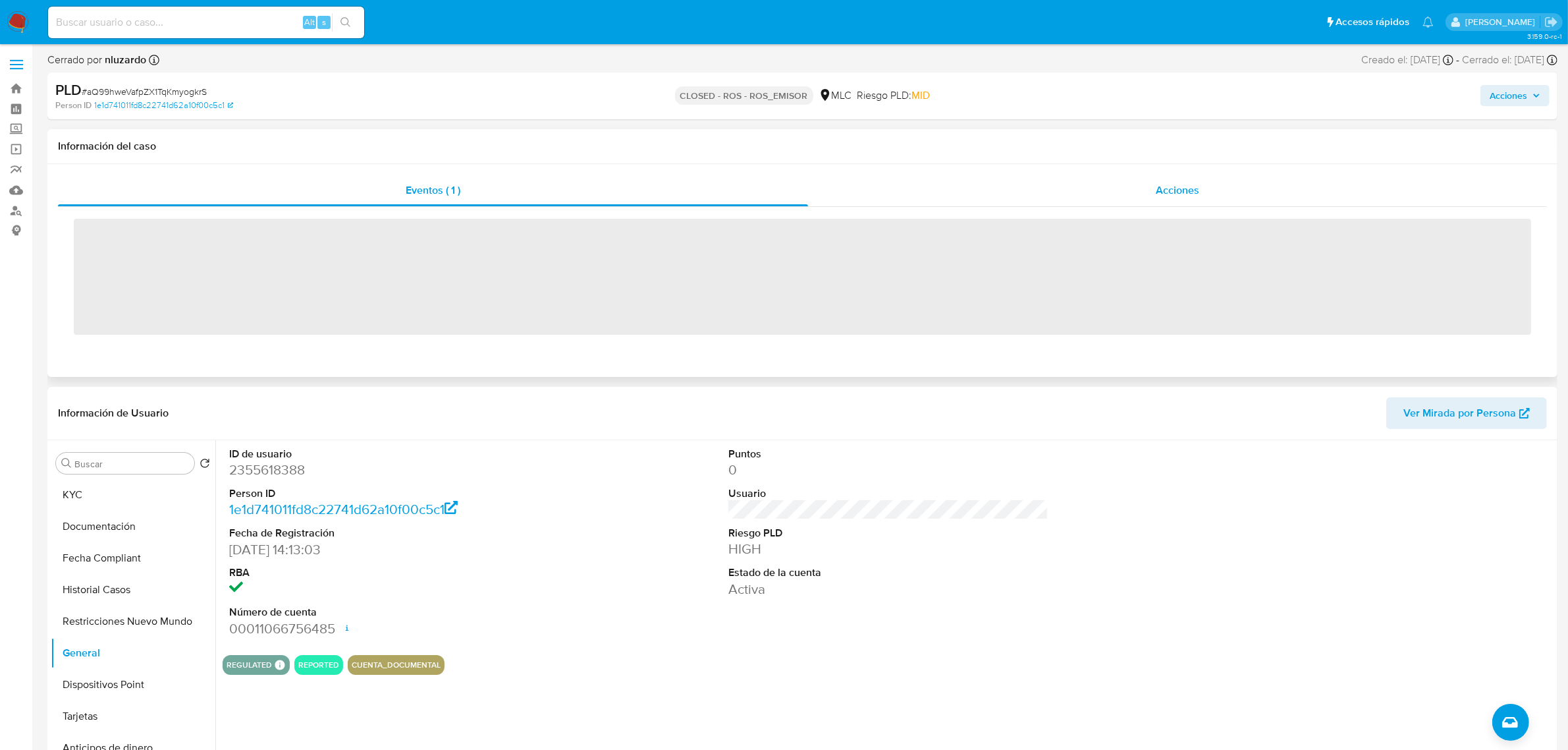
click at [989, 184] on div "Acciones" at bounding box center [1177, 191] width 739 height 31
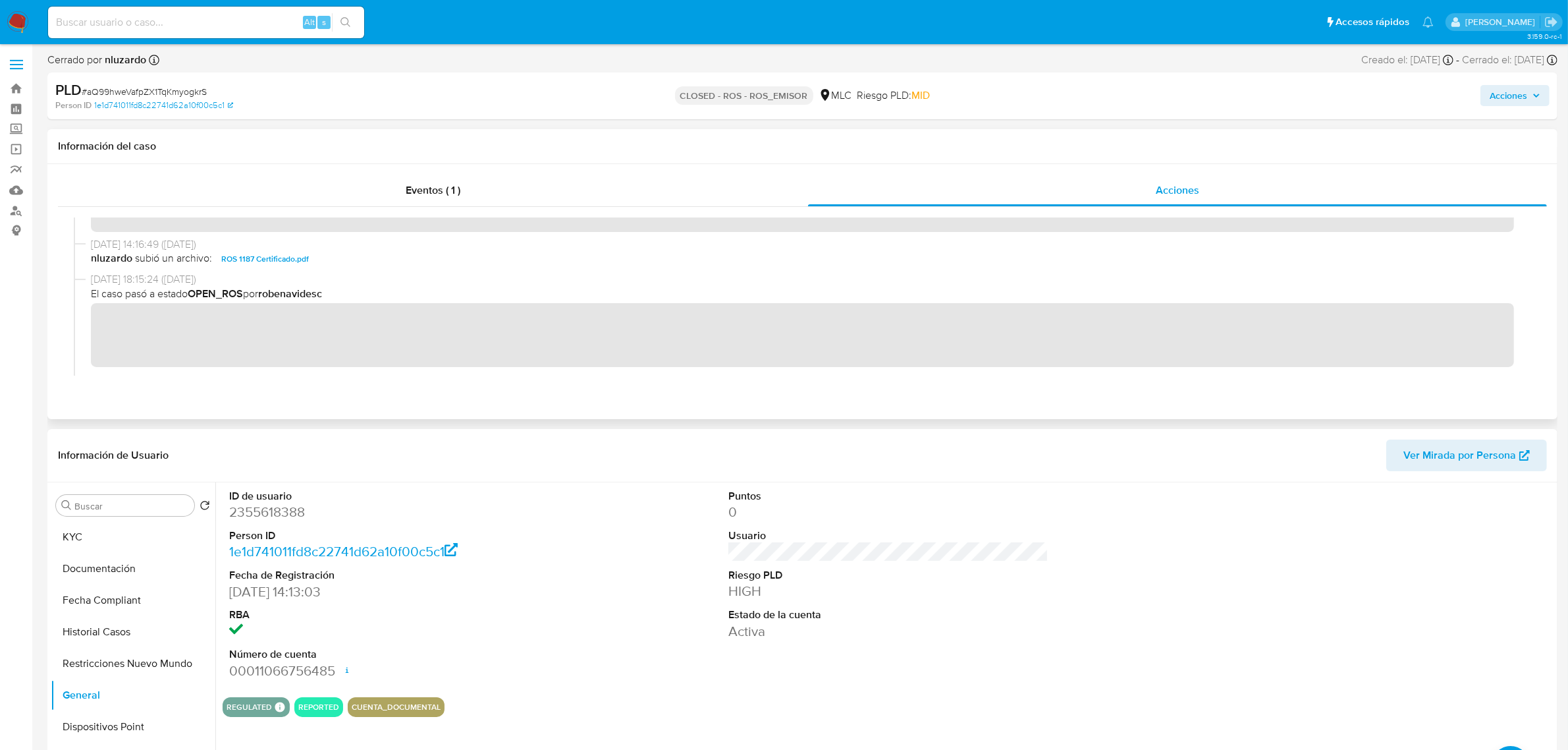
scroll to position [164, 0]
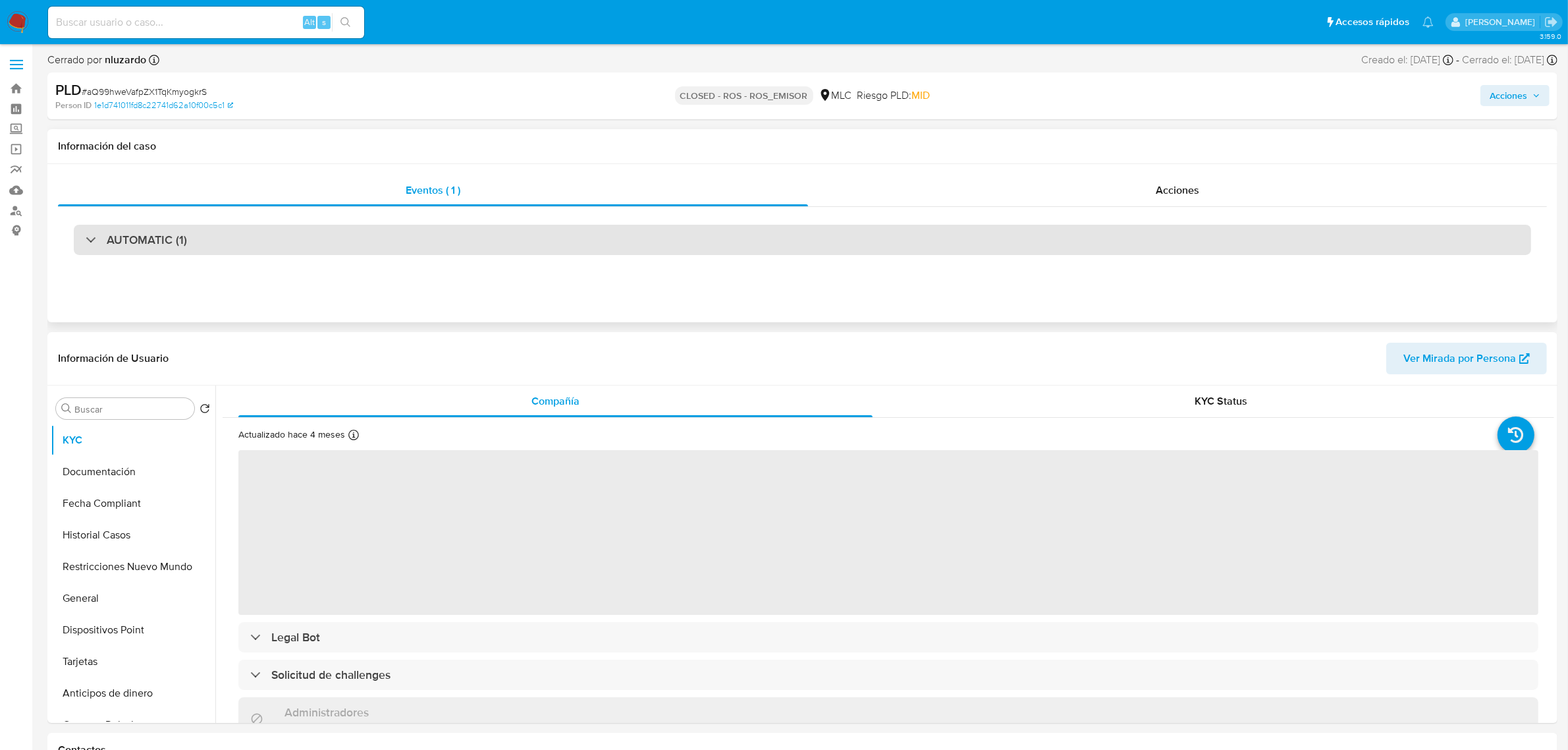
select select "10"
click at [318, 239] on div "AUTOMATIC (1)" at bounding box center [802, 240] width 1458 height 31
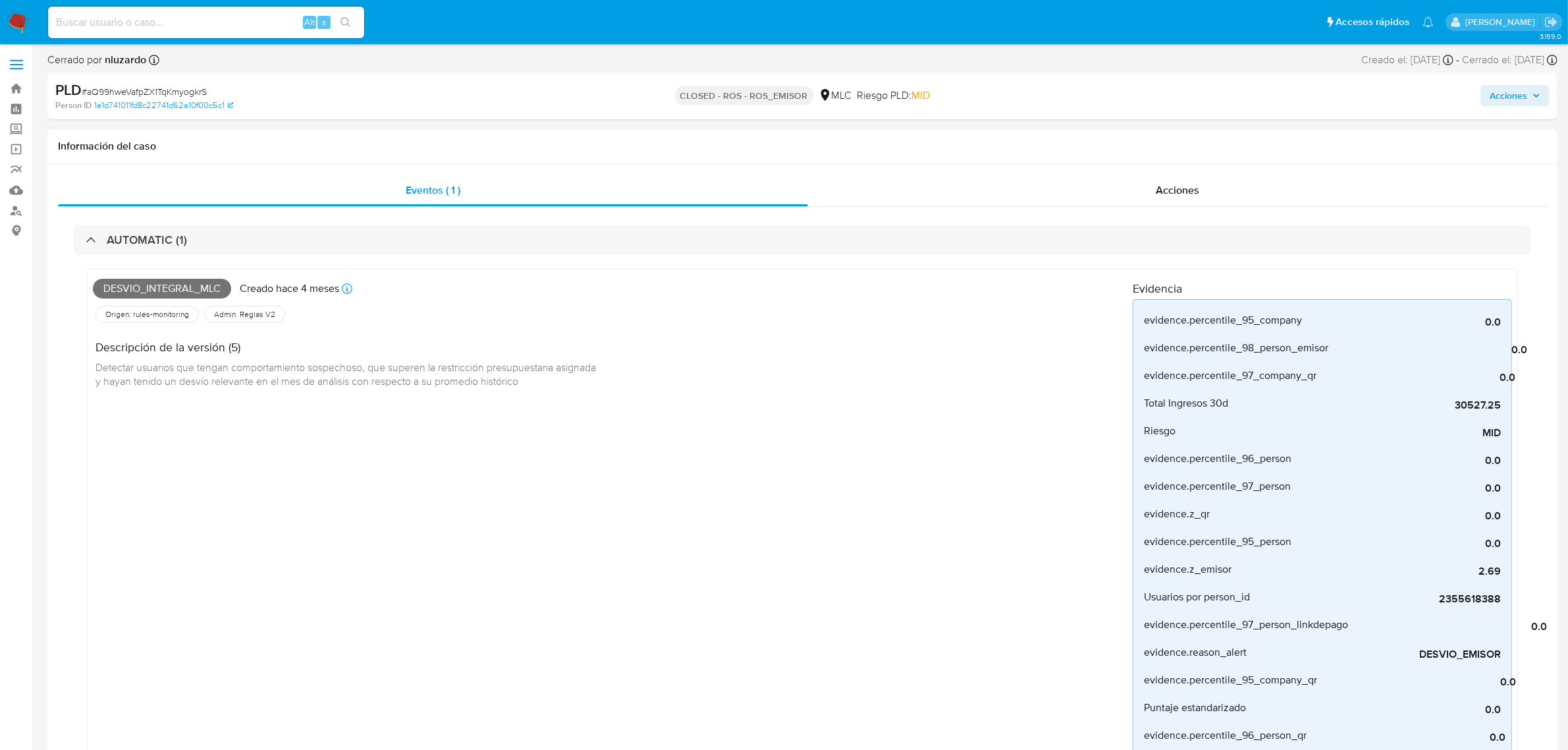
click at [56, 234] on div "Eventos ( 1 ) Acciones AUTOMATIC (1) Desvio_integral_mlc Creado [DATE] Creado: …" at bounding box center [802, 761] width 1510 height 1194
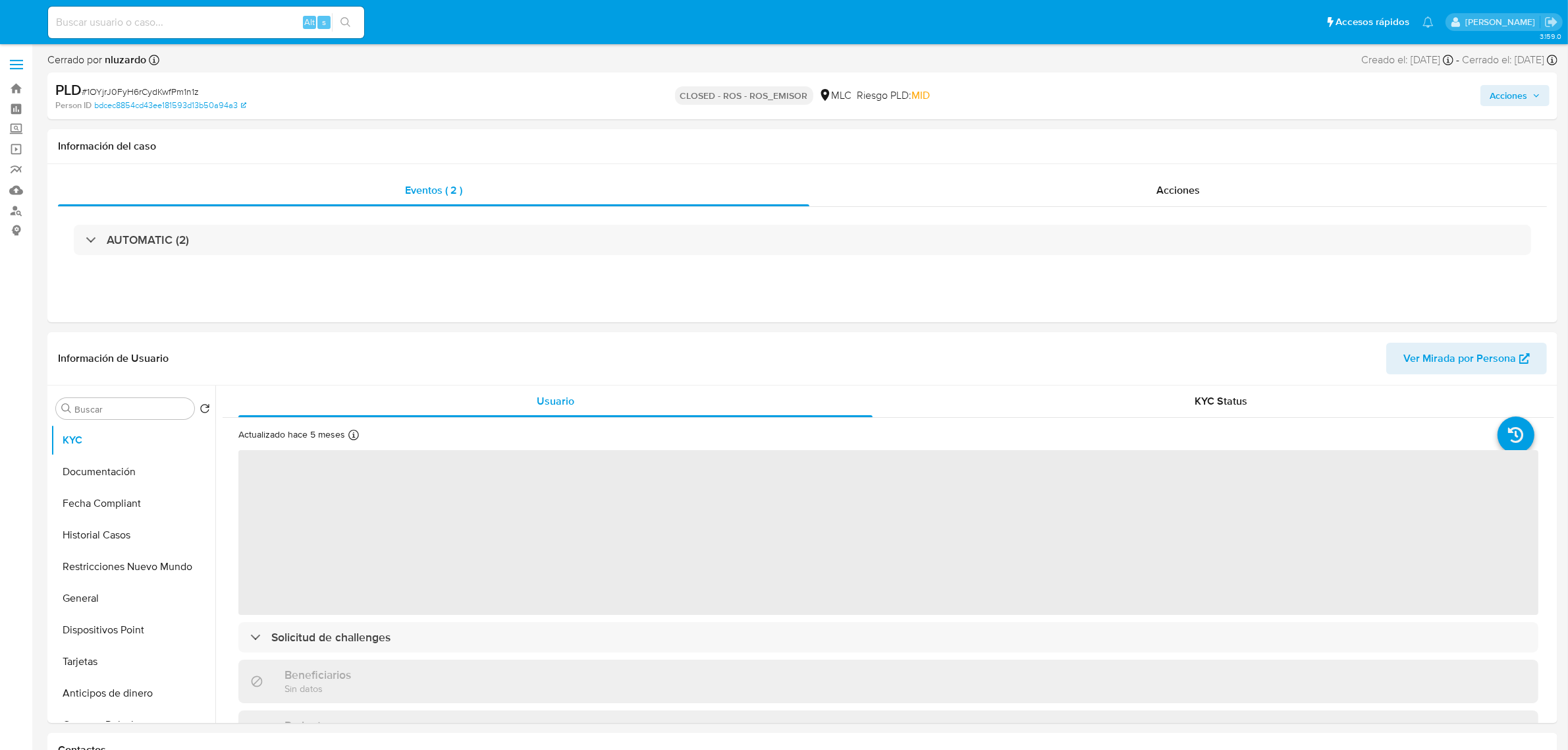
select select "10"
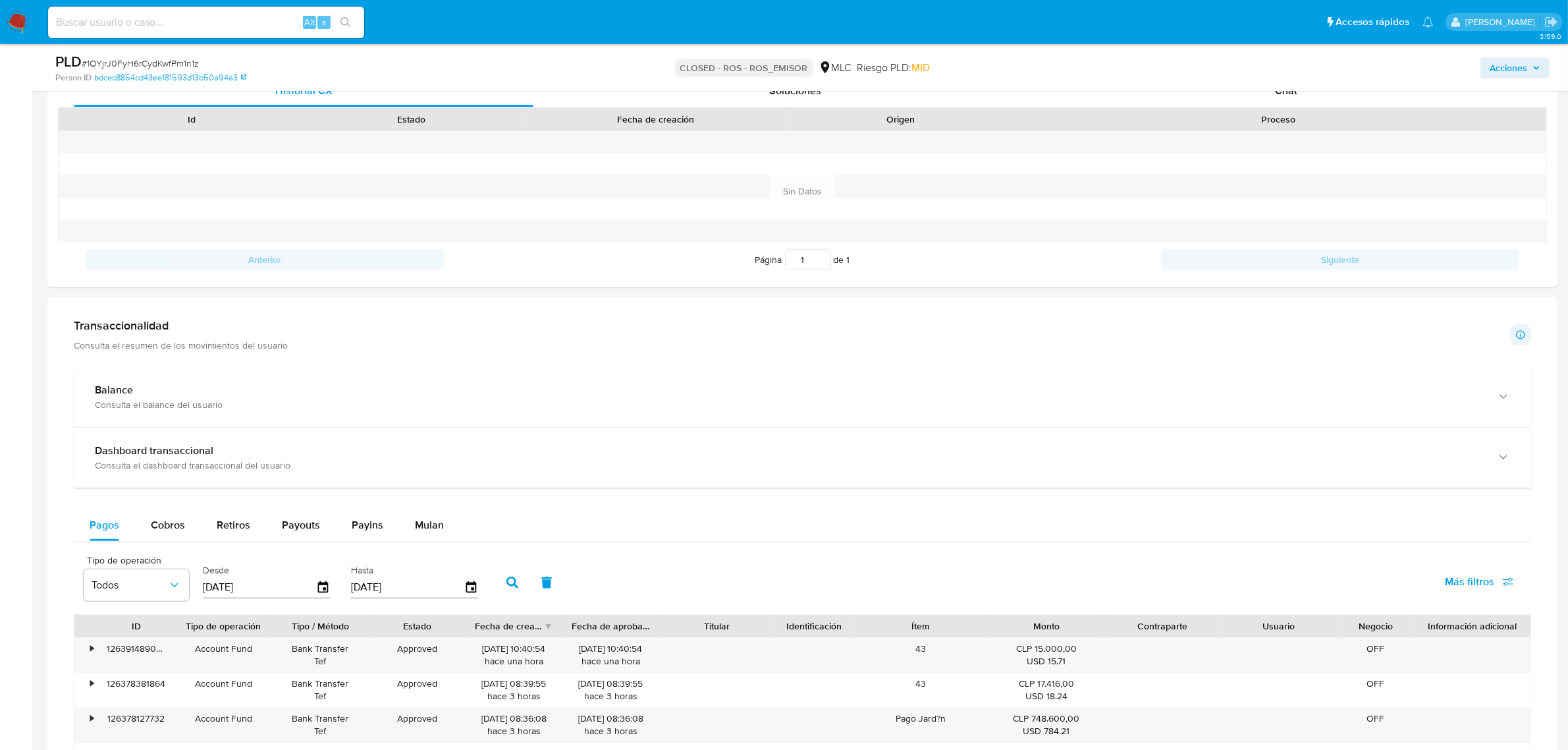
scroll to position [823, 0]
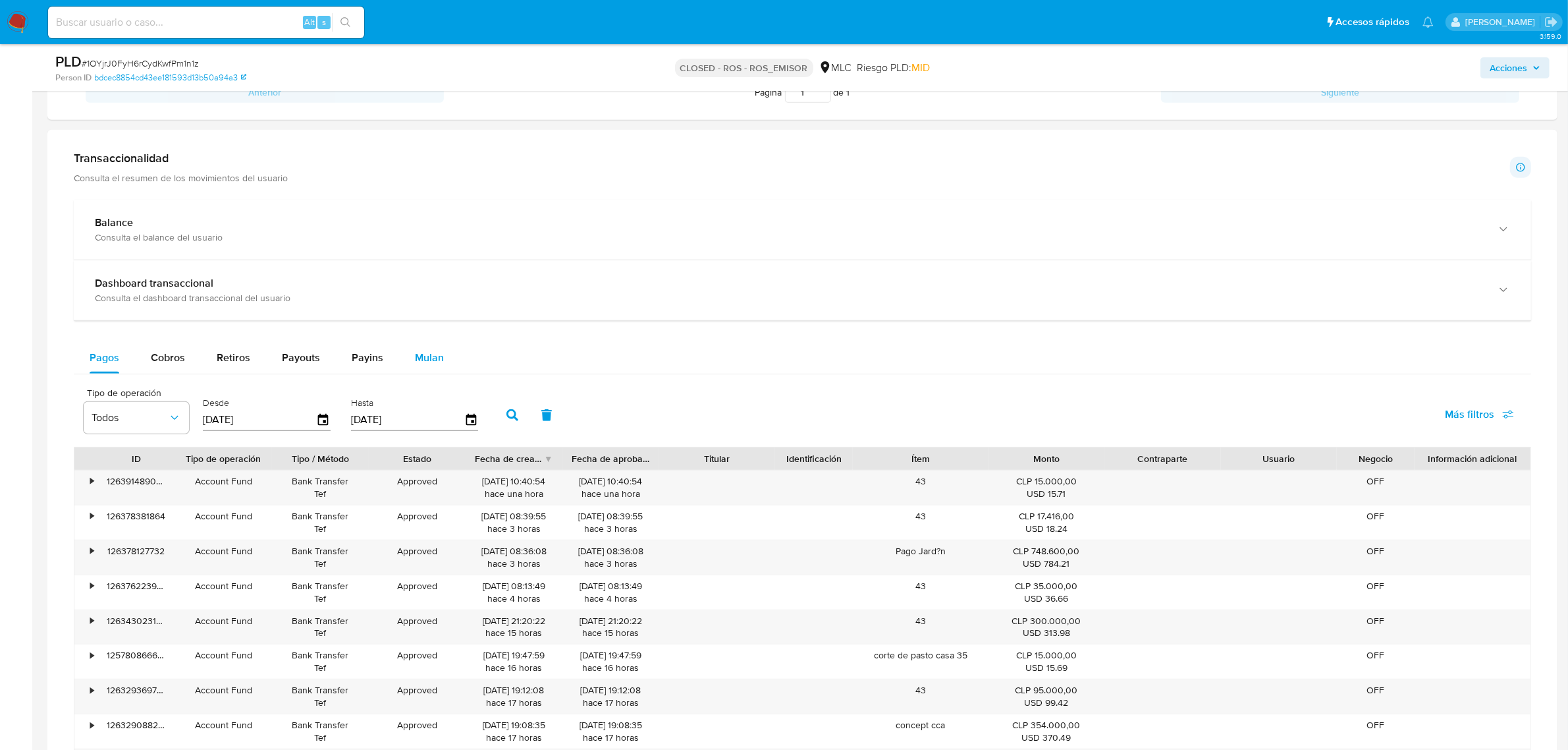
click at [415, 358] on span "Mulan" at bounding box center [429, 357] width 29 height 15
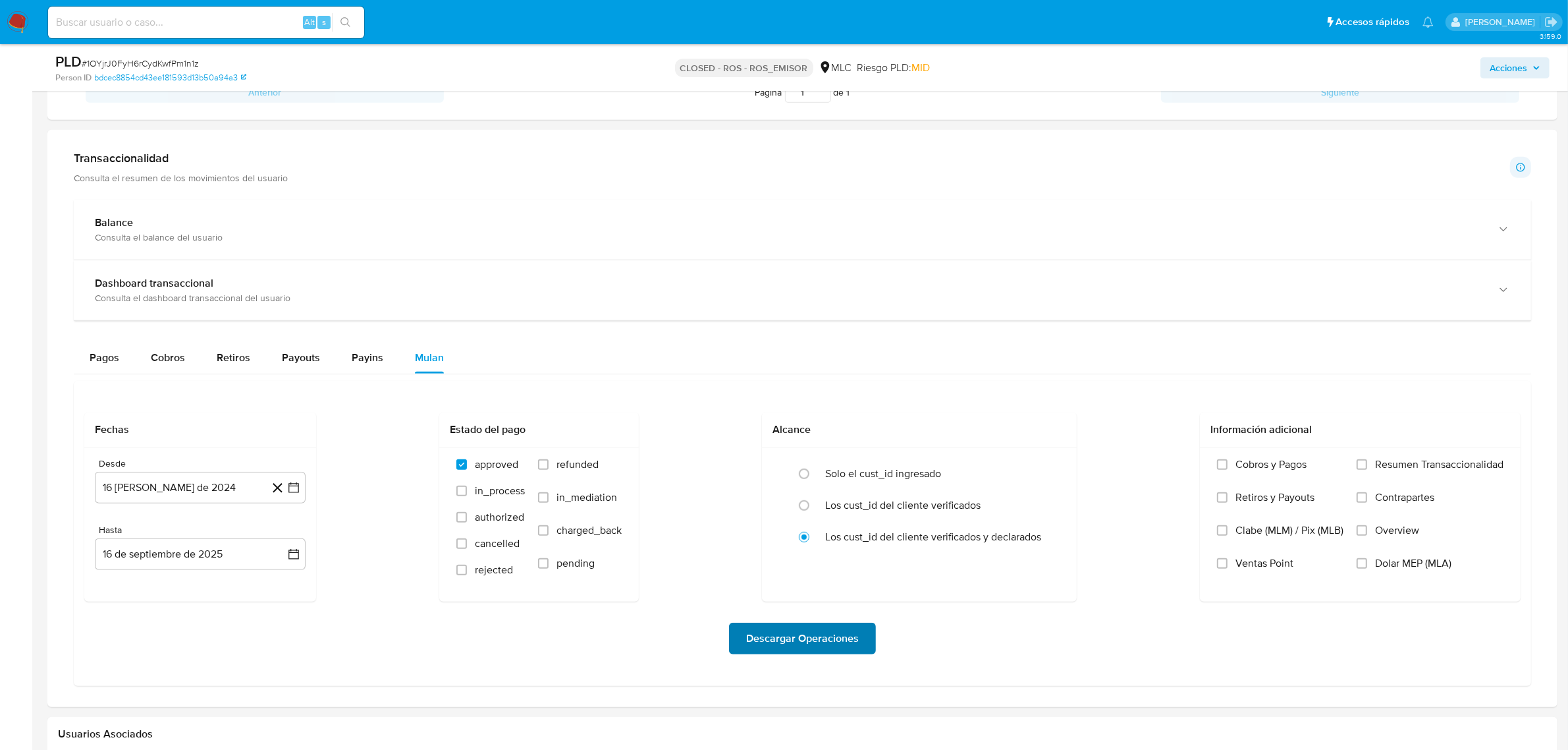
click at [788, 629] on span "Descargar Operaciones" at bounding box center [802, 638] width 113 height 29
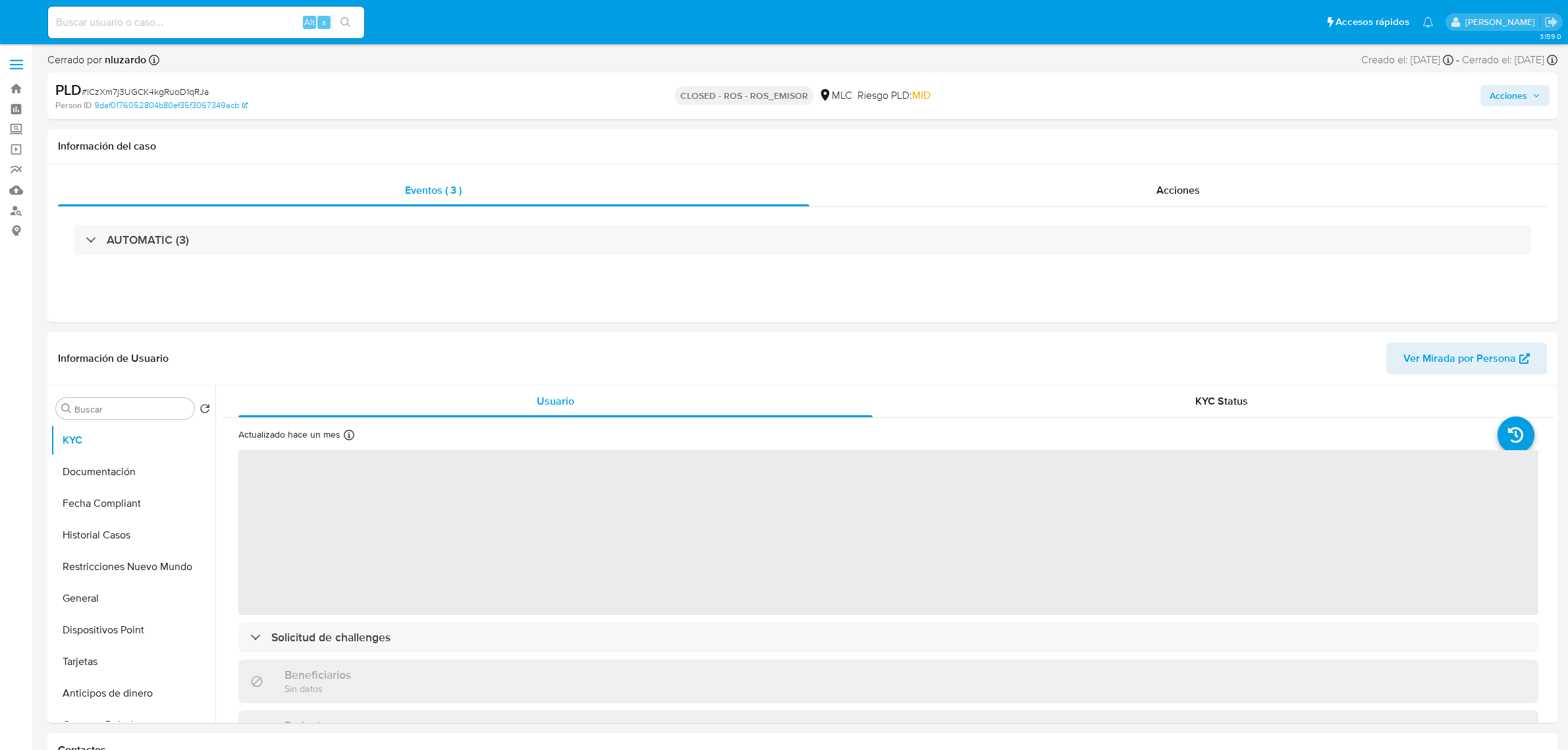
select select "10"
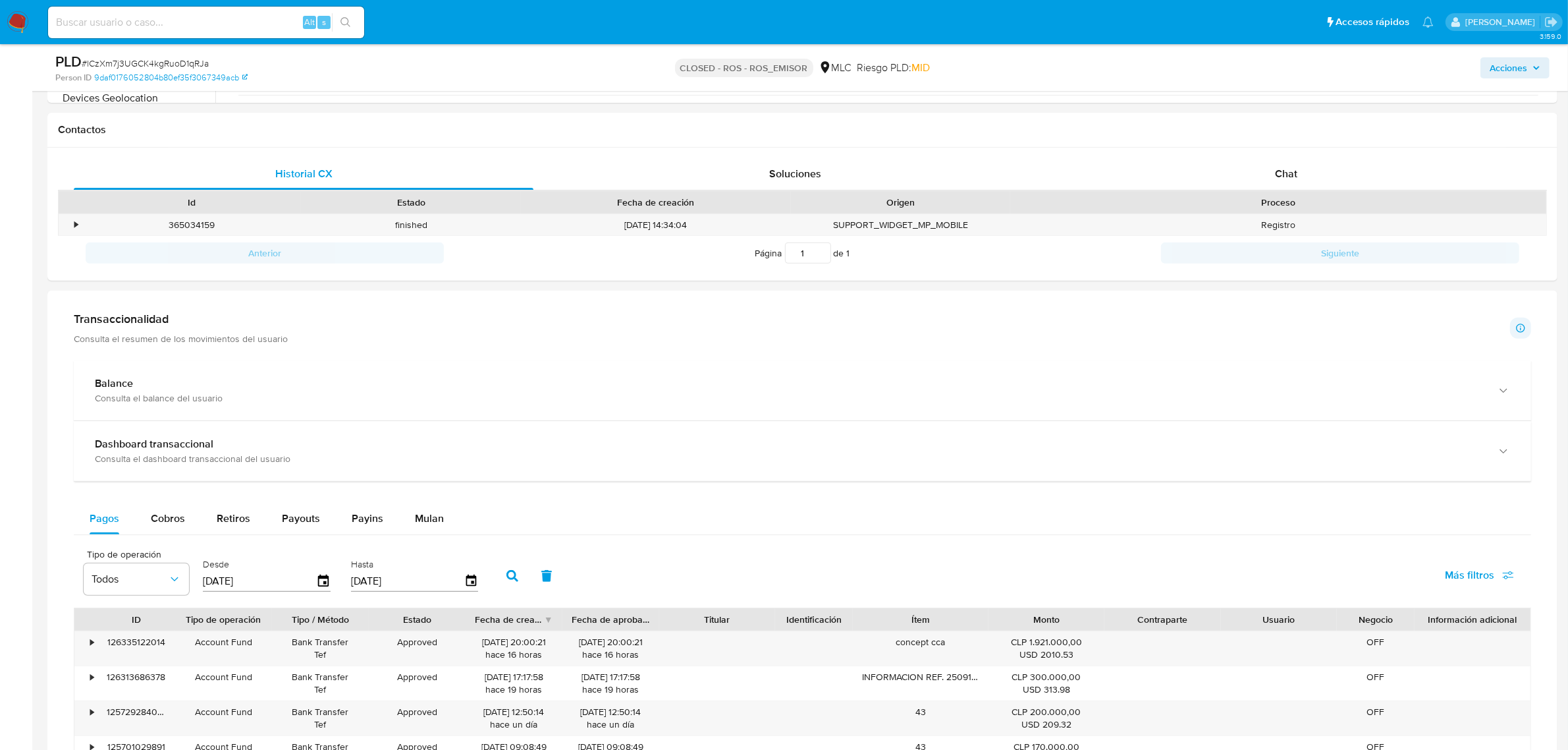
scroll to position [576, 0]
drag, startPoint x: 429, startPoint y: 517, endPoint x: 438, endPoint y: 512, distance: 10.3
click at [430, 517] on span "Mulan" at bounding box center [429, 514] width 29 height 15
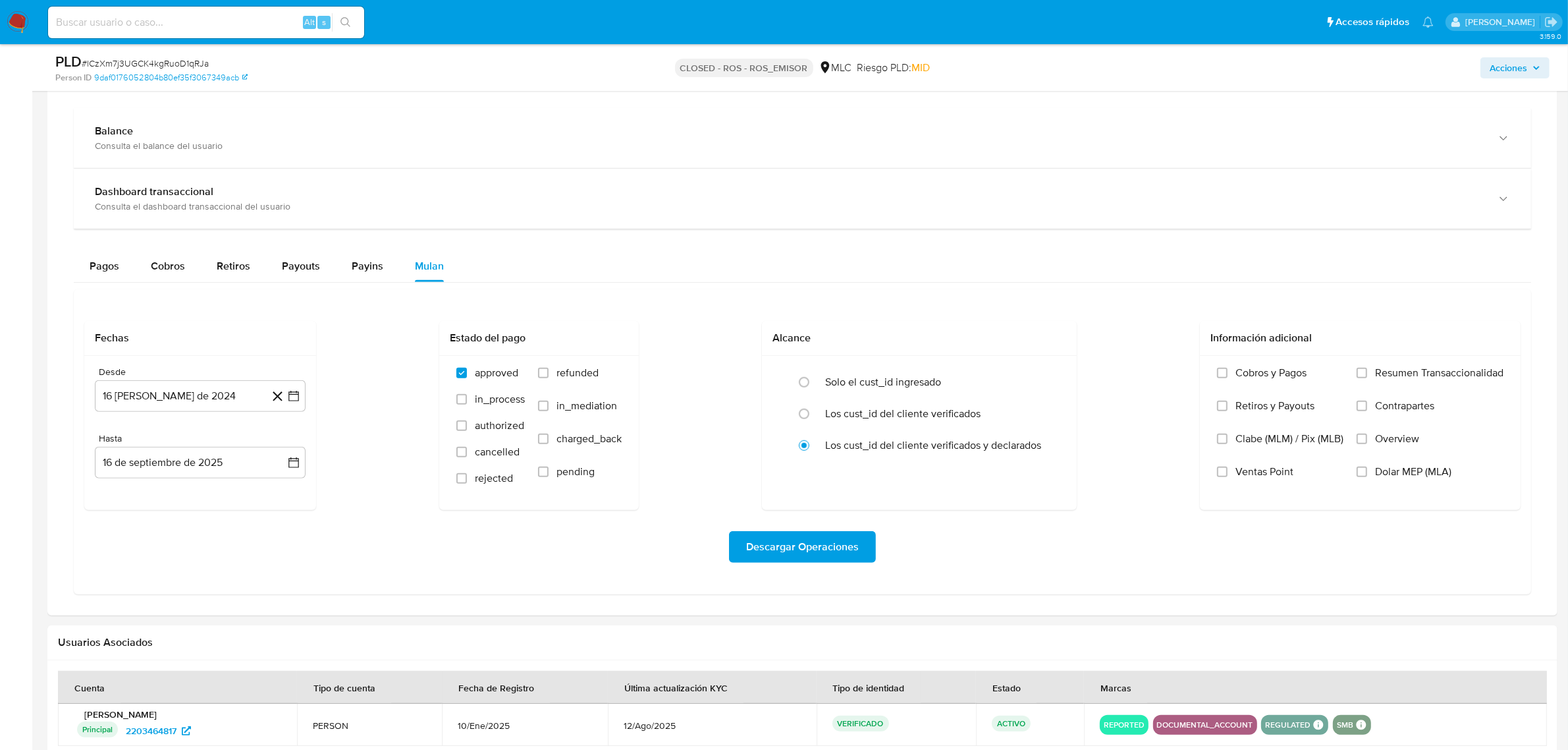
scroll to position [941, 0]
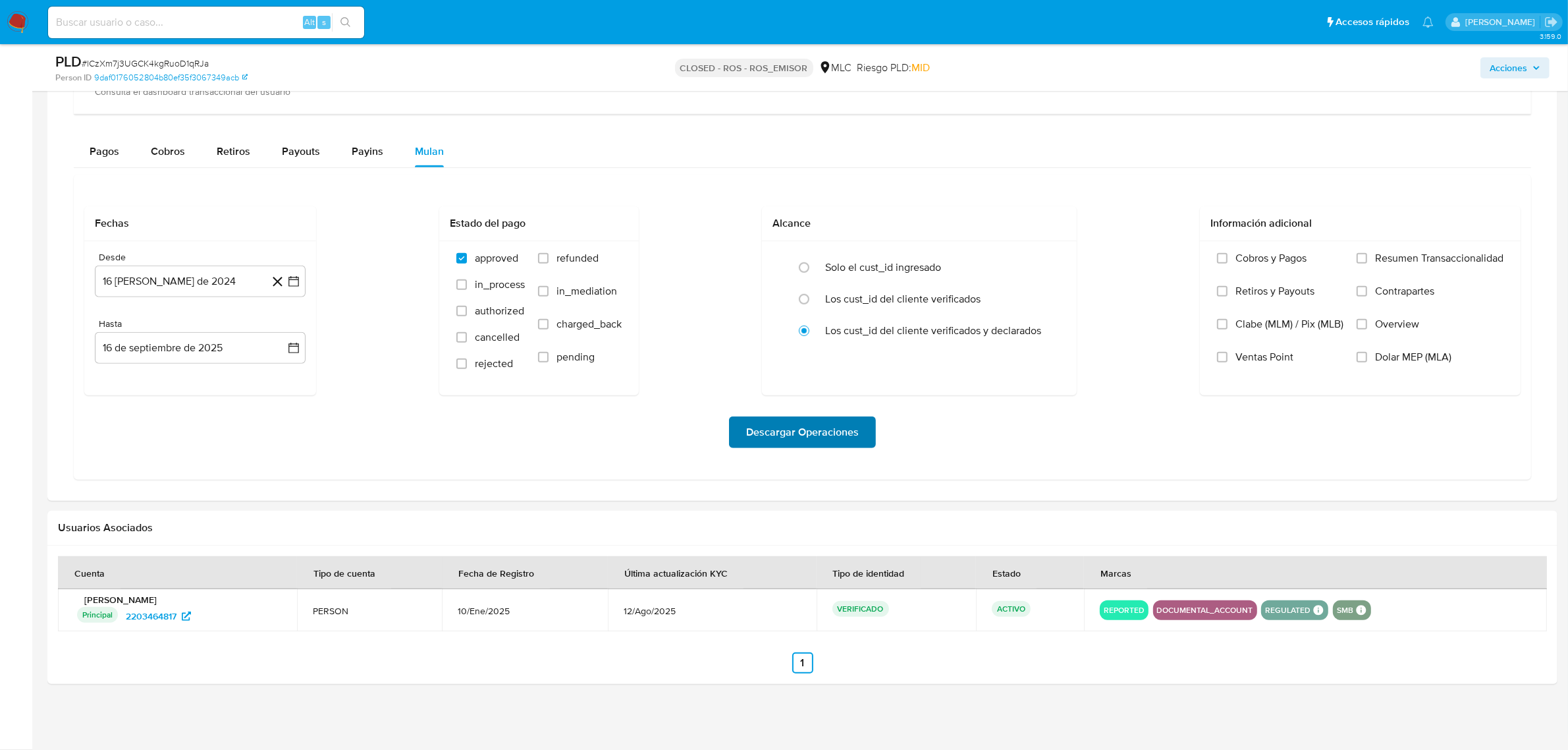
click at [784, 435] on span "Descargar Operaciones" at bounding box center [802, 432] width 113 height 29
